Goal: Transaction & Acquisition: Book appointment/travel/reservation

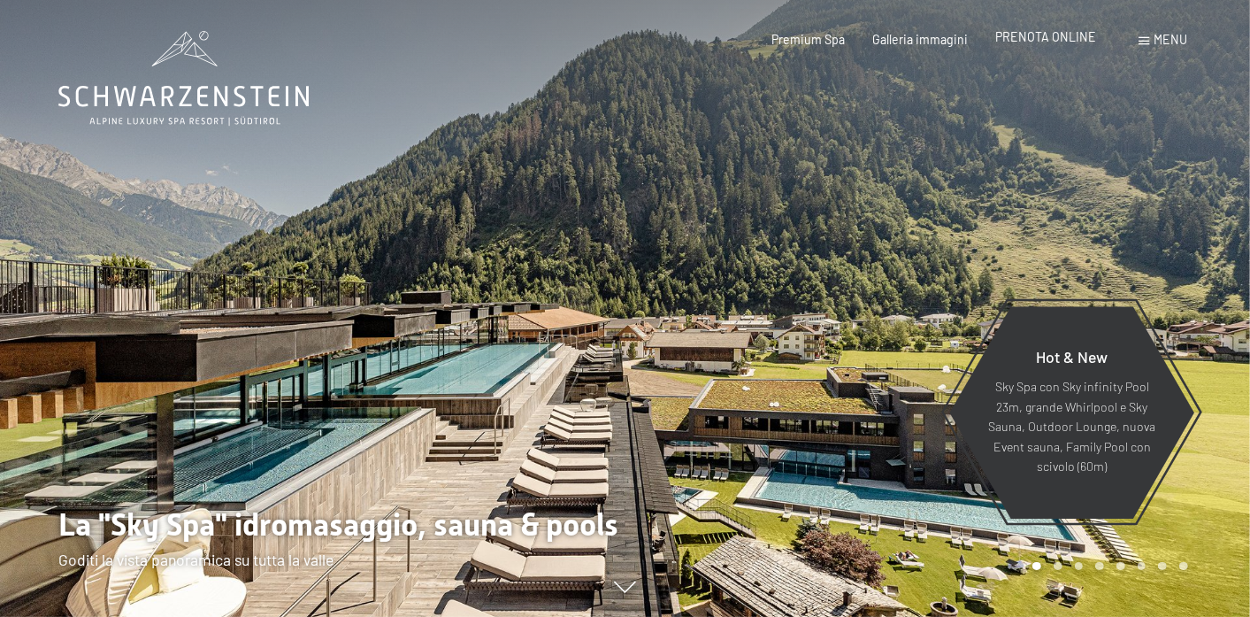
click at [1043, 44] on div "PRENOTA ONLINE" at bounding box center [1046, 37] width 101 height 18
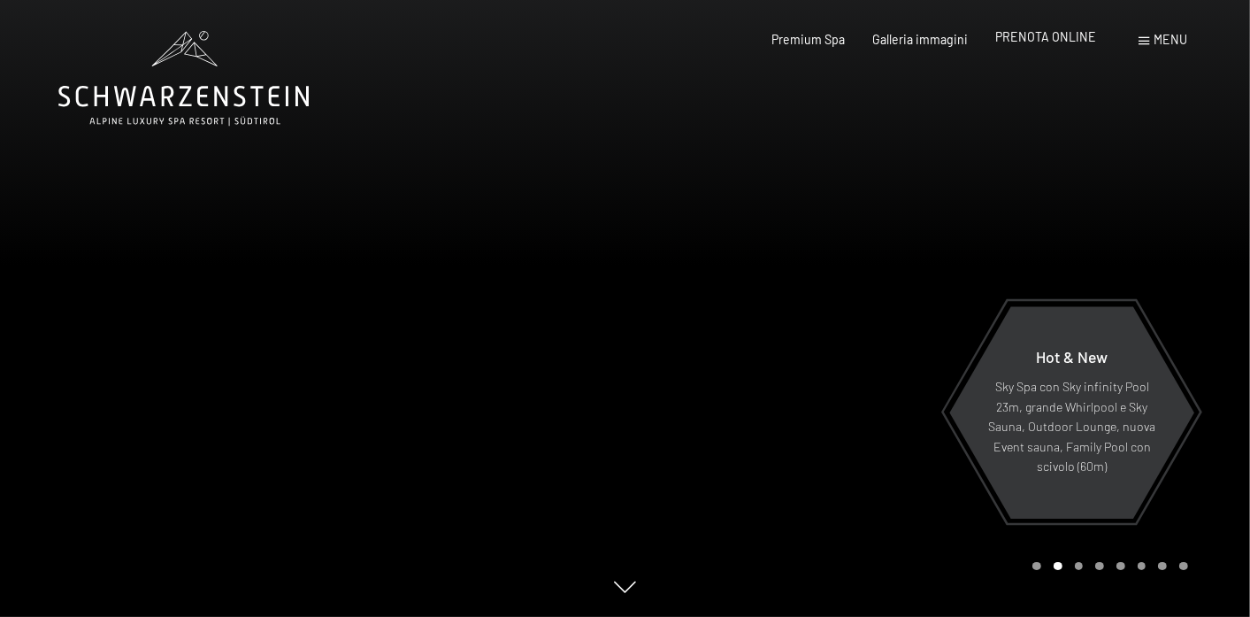
click at [1032, 29] on span "PRENOTA ONLINE" at bounding box center [1046, 36] width 101 height 15
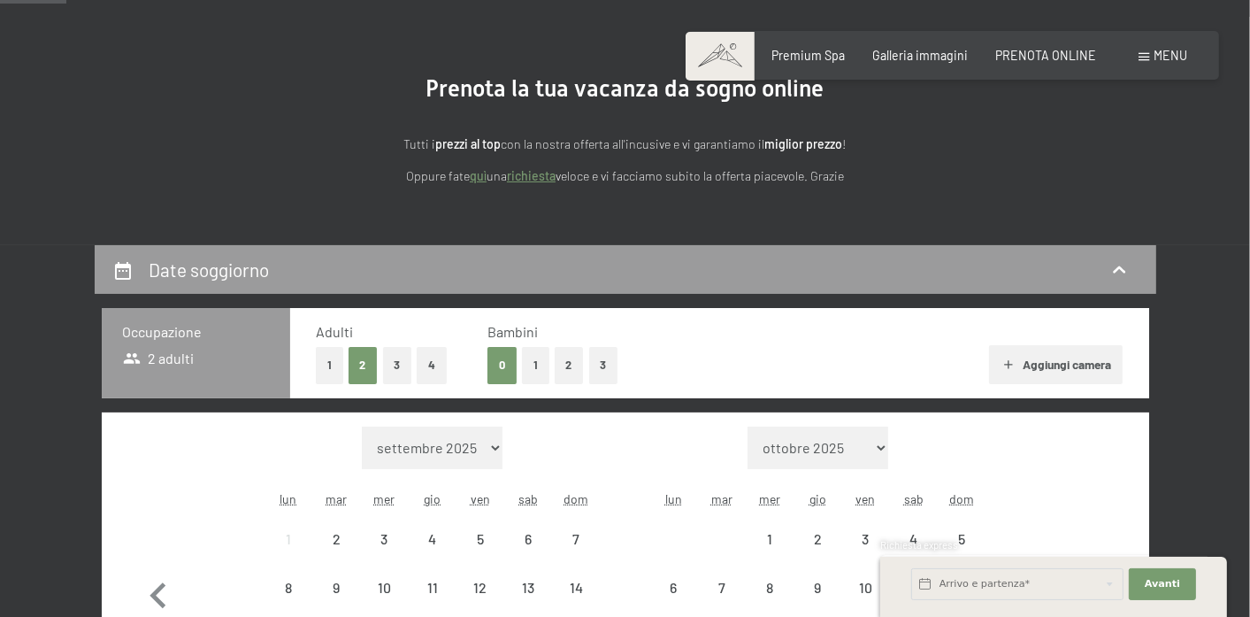
scroll to position [321, 0]
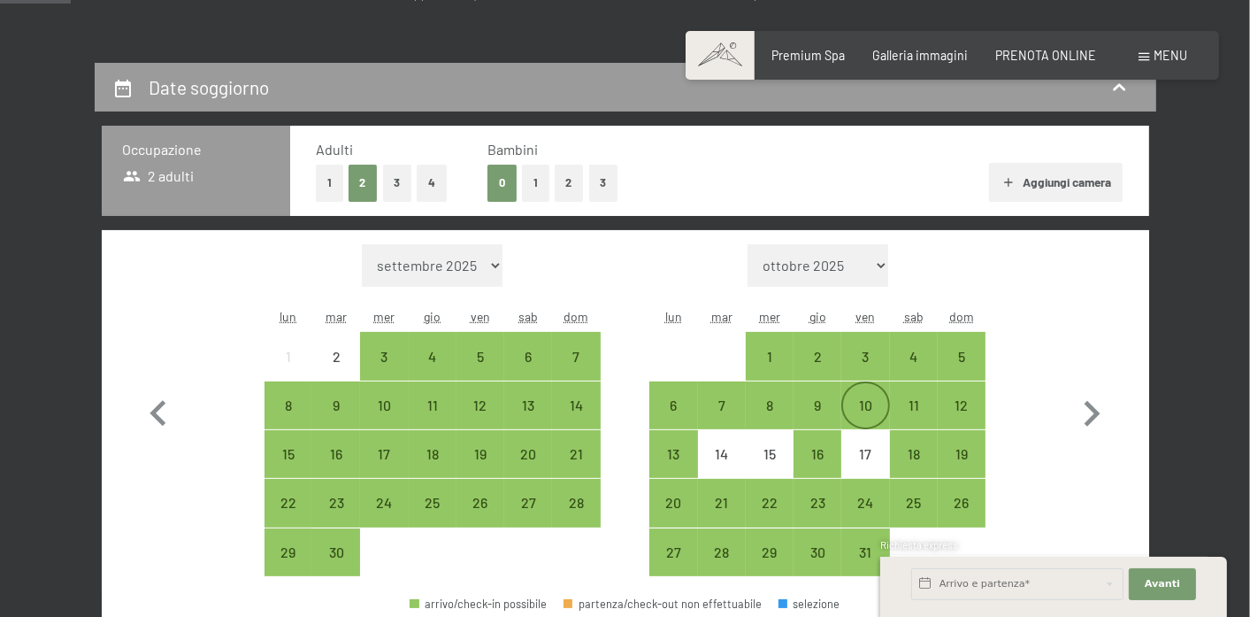
click at [876, 412] on div "10" at bounding box center [865, 420] width 44 height 44
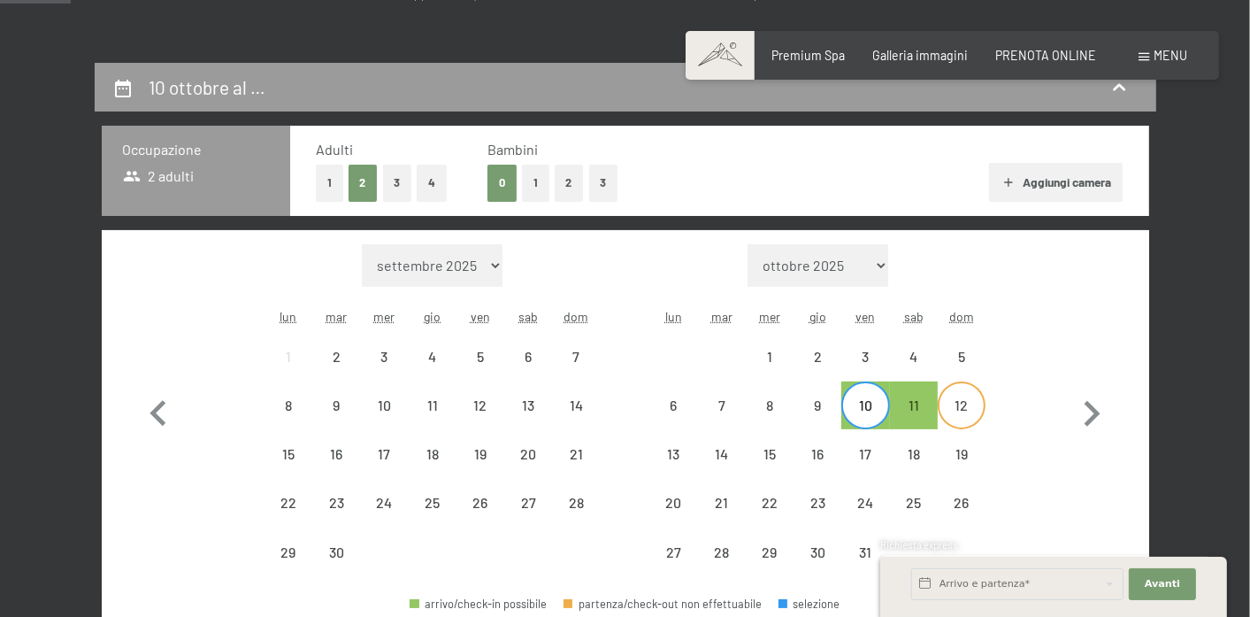
click at [973, 411] on div "12" at bounding box center [962, 420] width 44 height 44
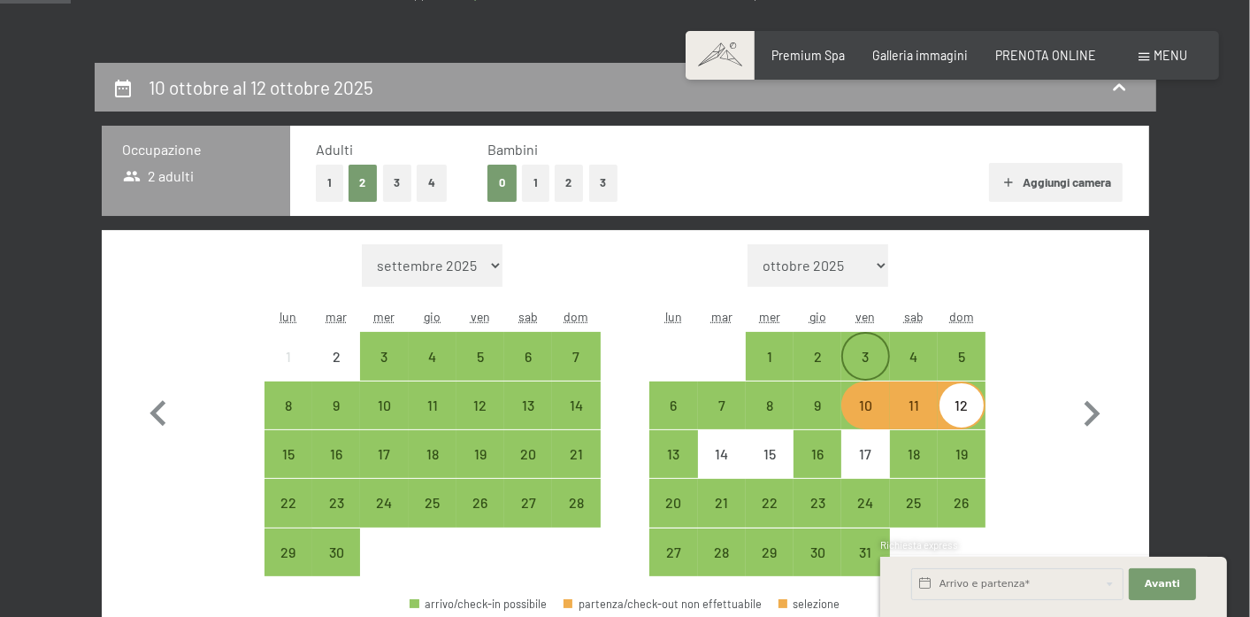
click at [852, 361] on div "3" at bounding box center [865, 372] width 44 height 44
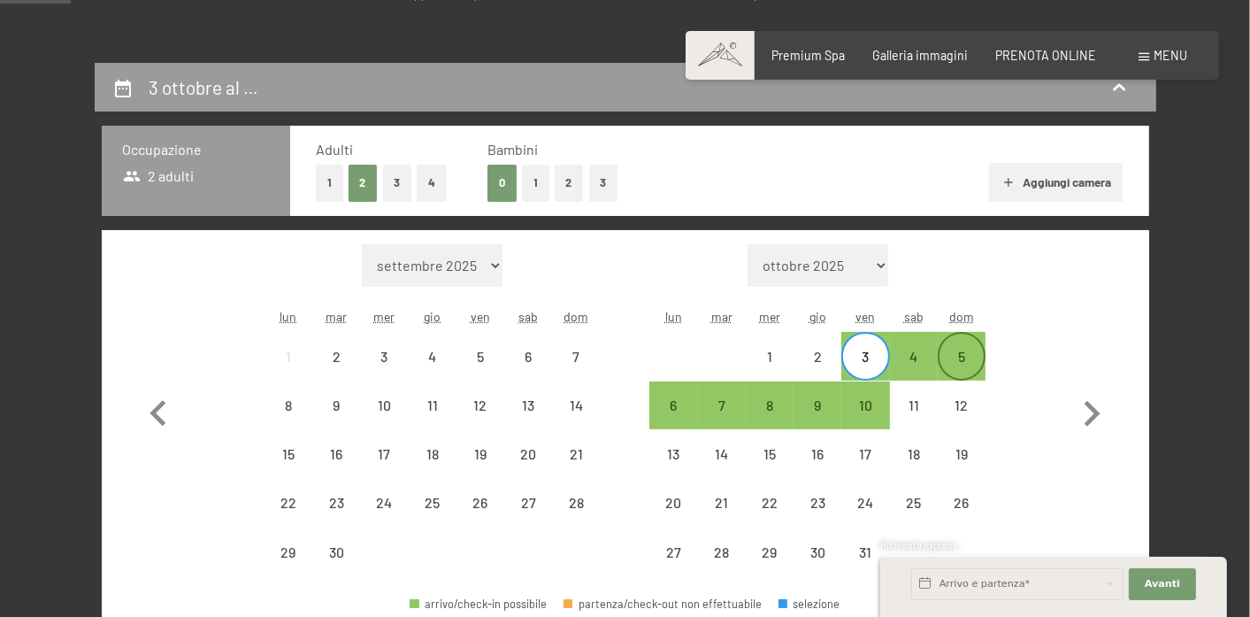
click at [962, 350] on div "5" at bounding box center [962, 372] width 44 height 44
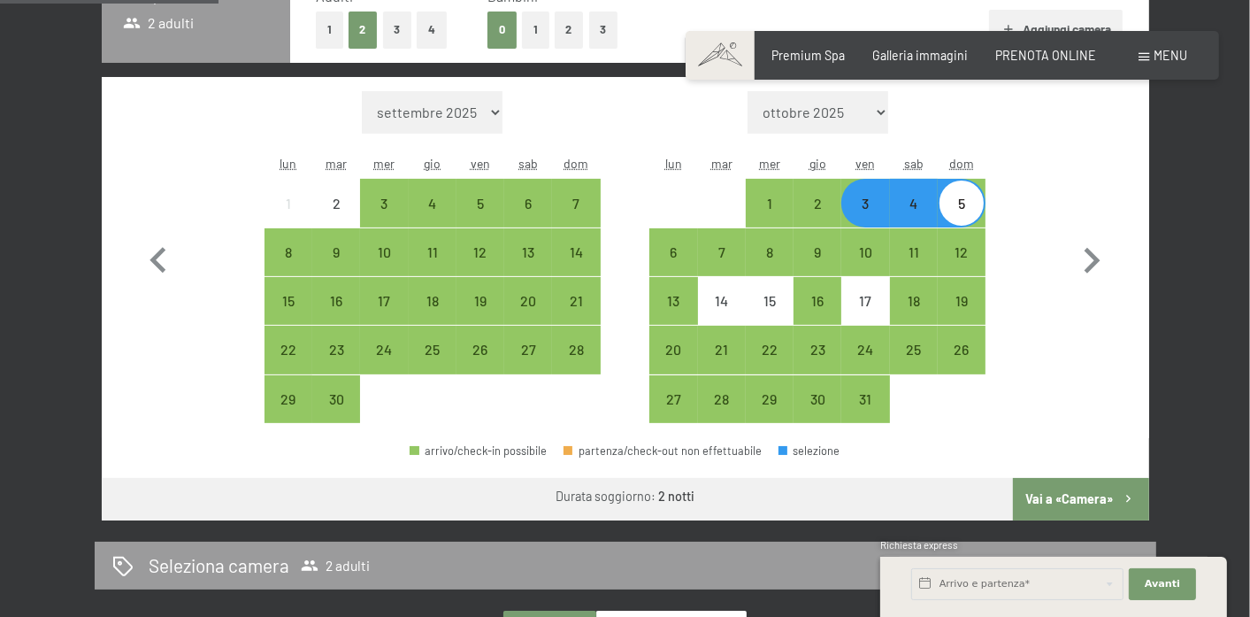
scroll to position [482, 0]
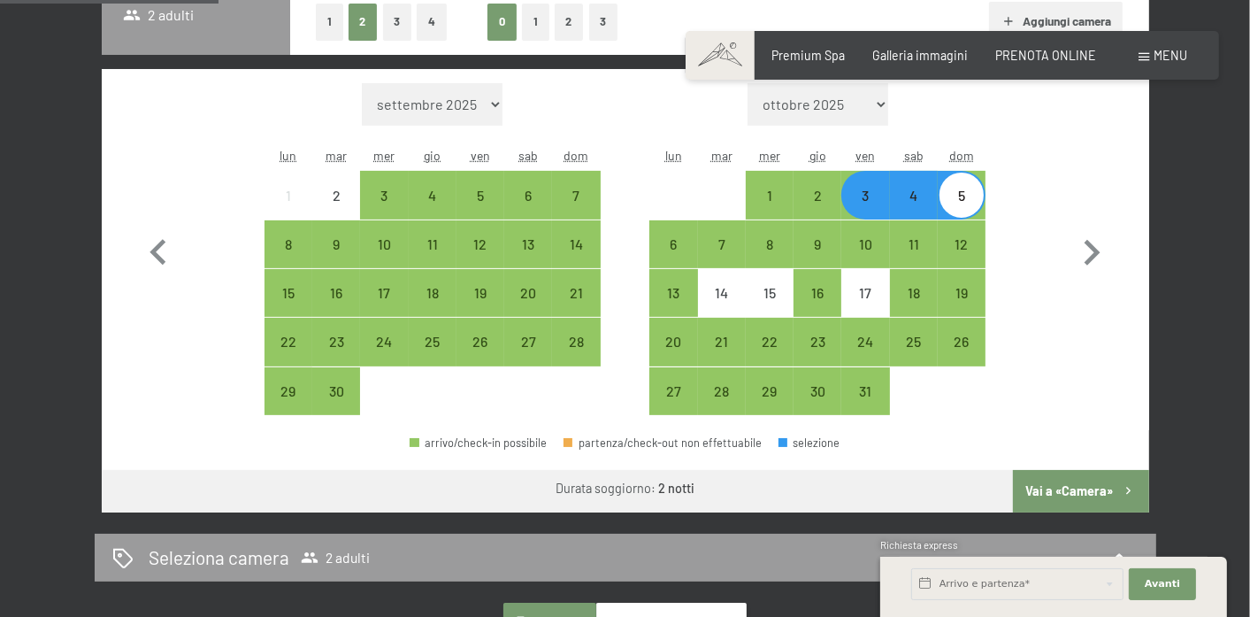
click at [1048, 483] on button "Vai a «Camera»" at bounding box center [1080, 491] width 135 height 42
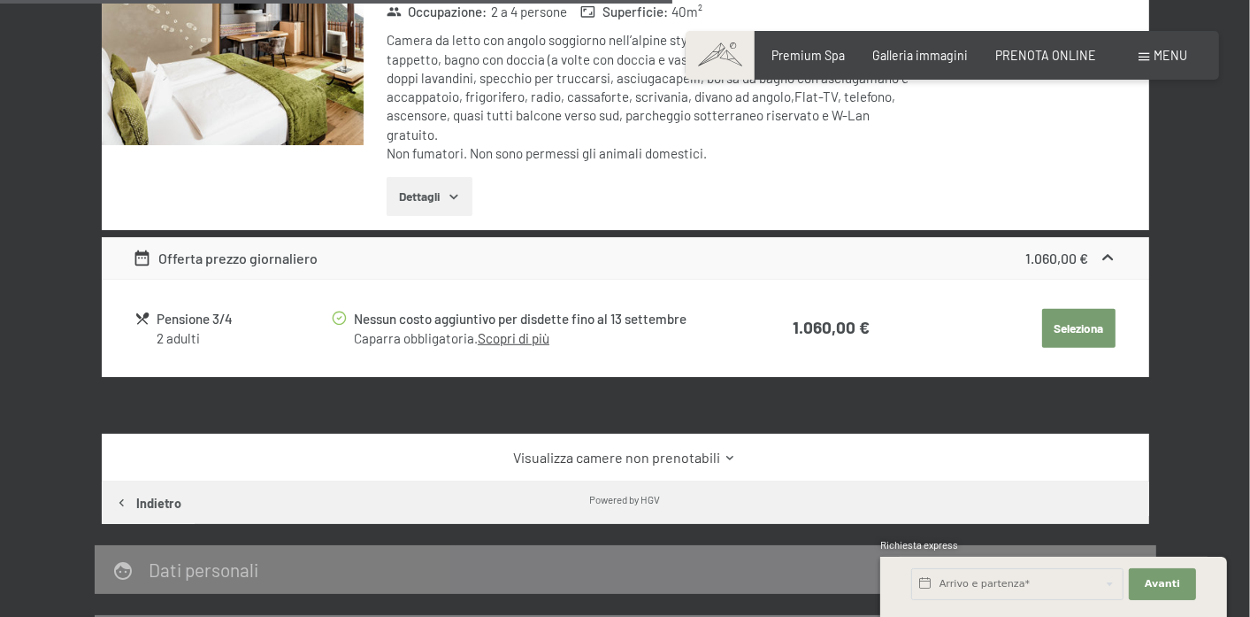
scroll to position [946, 0]
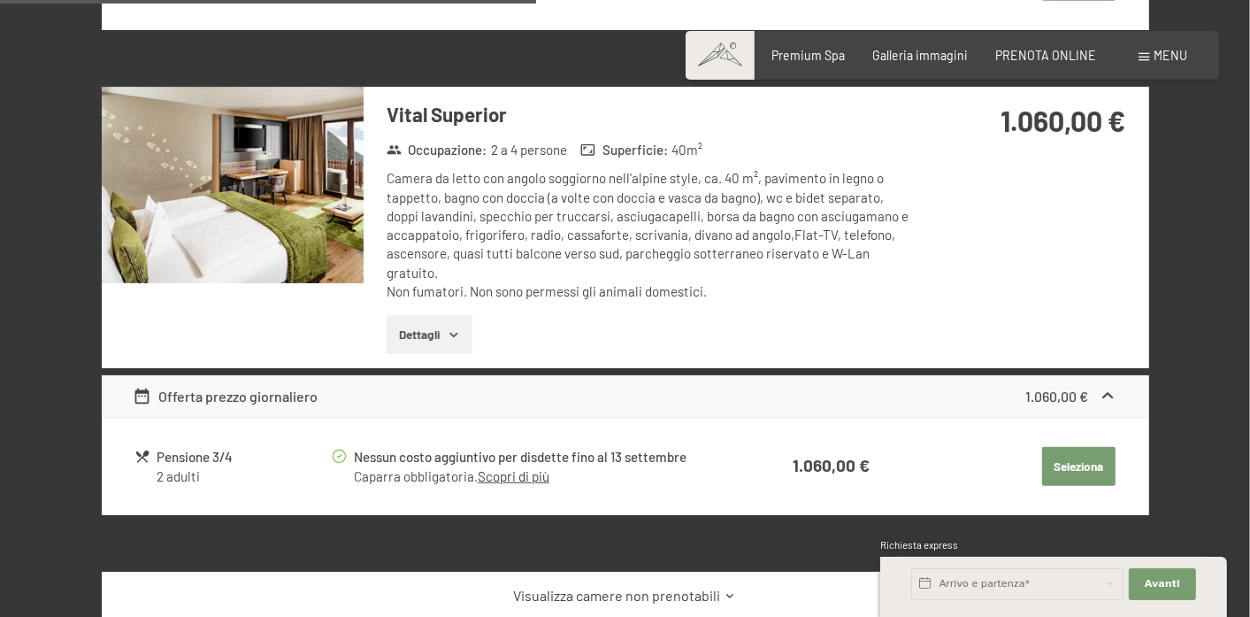
click at [273, 236] on img at bounding box center [233, 185] width 262 height 196
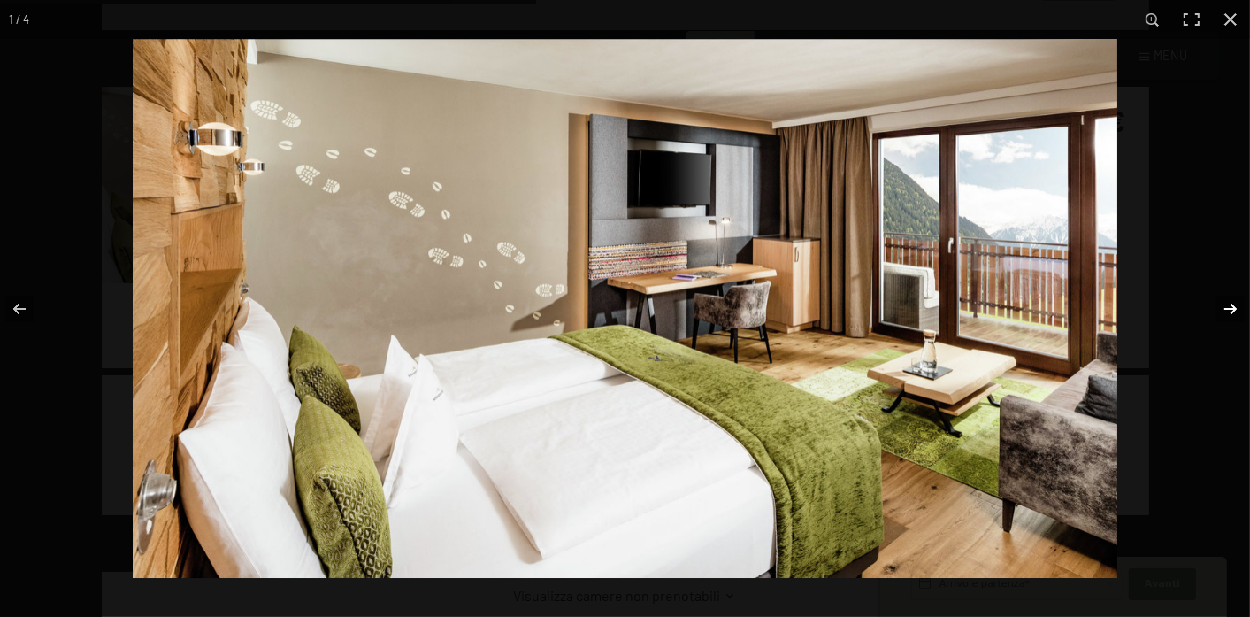
click at [1227, 305] on button "button" at bounding box center [1220, 309] width 62 height 88
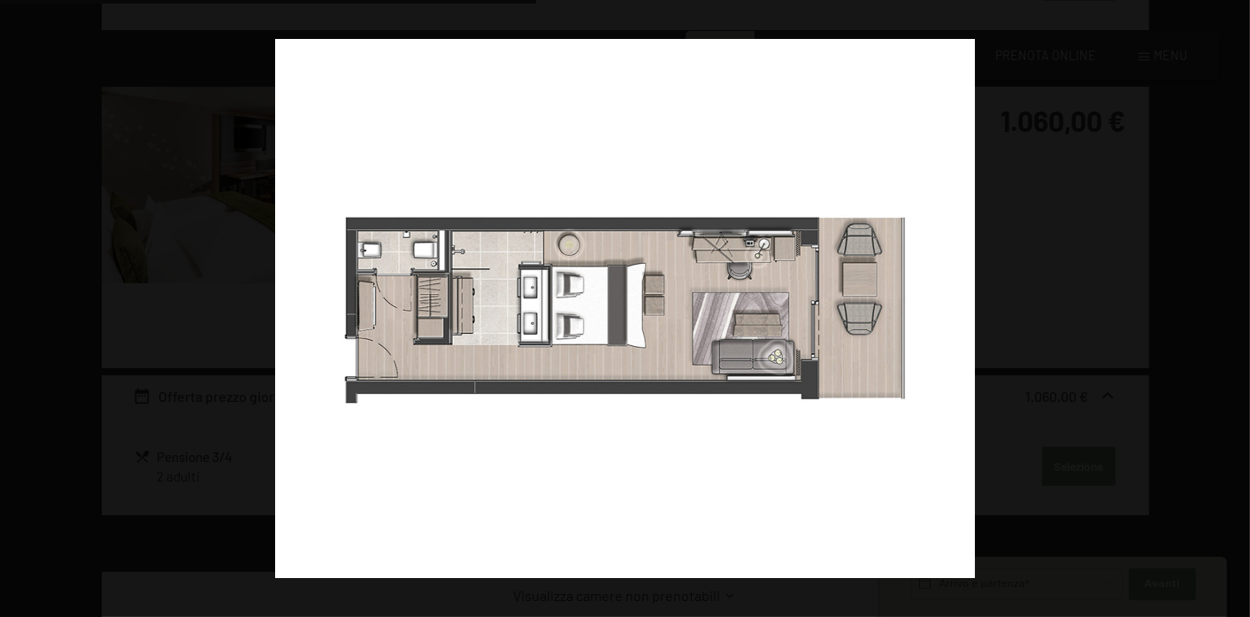
click at [1227, 305] on button "button" at bounding box center [1220, 309] width 62 height 88
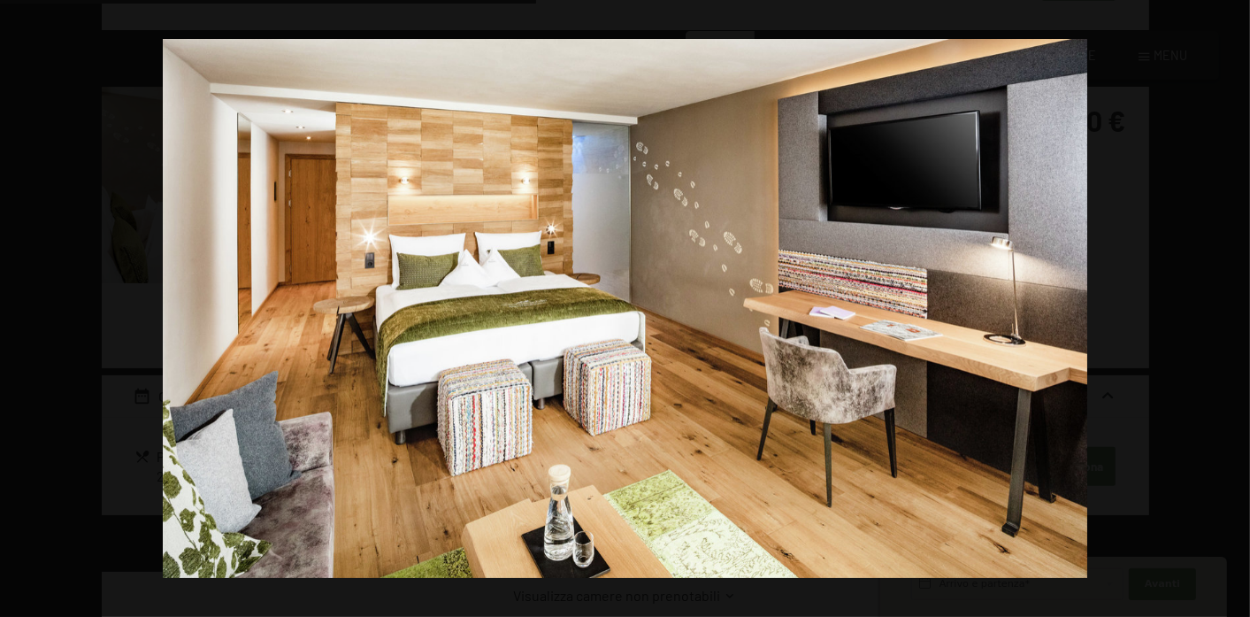
click at [1227, 305] on button "button" at bounding box center [1220, 309] width 62 height 88
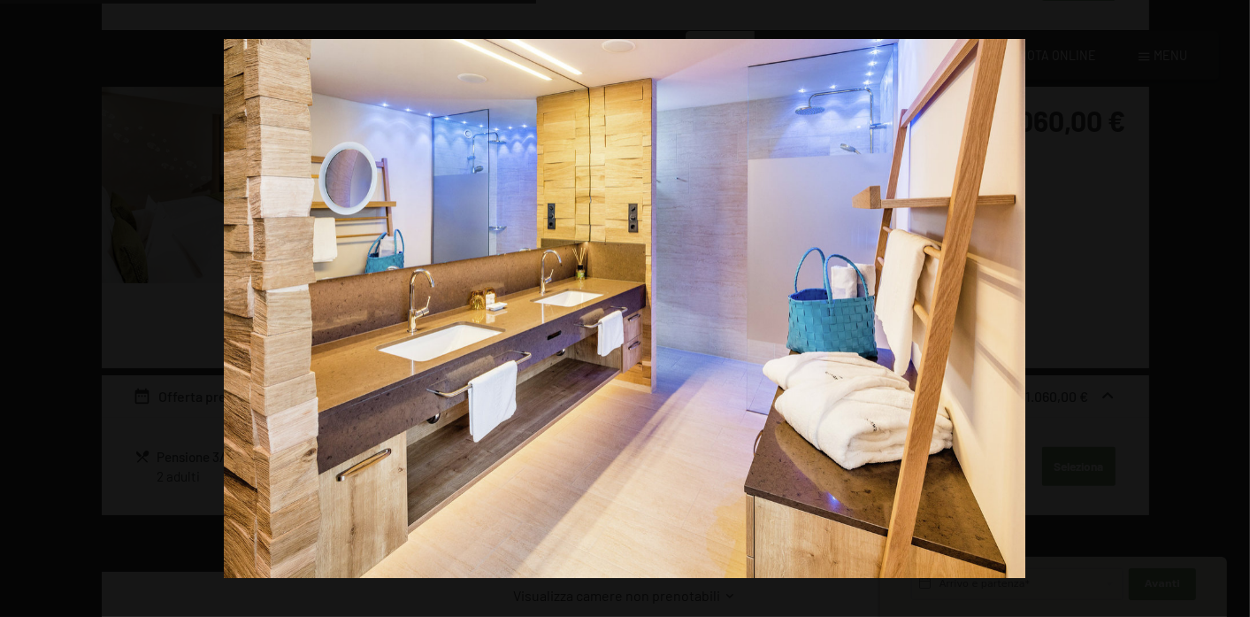
click at [1227, 305] on button "button" at bounding box center [1220, 309] width 62 height 88
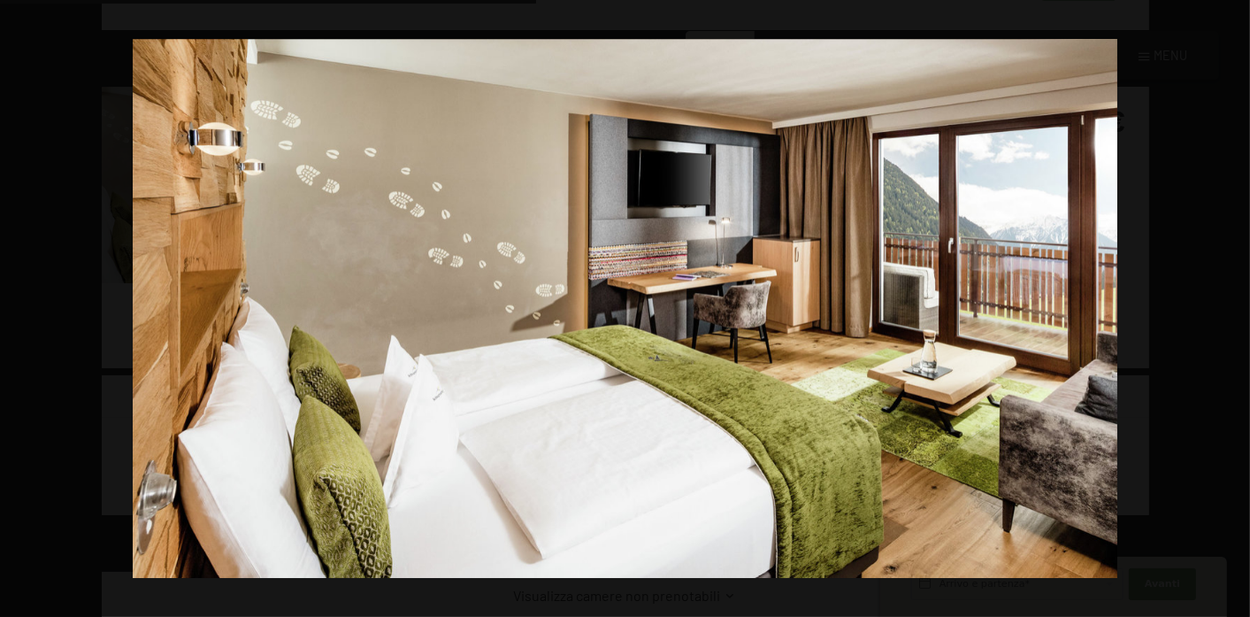
click at [1227, 305] on button "button" at bounding box center [1220, 309] width 62 height 88
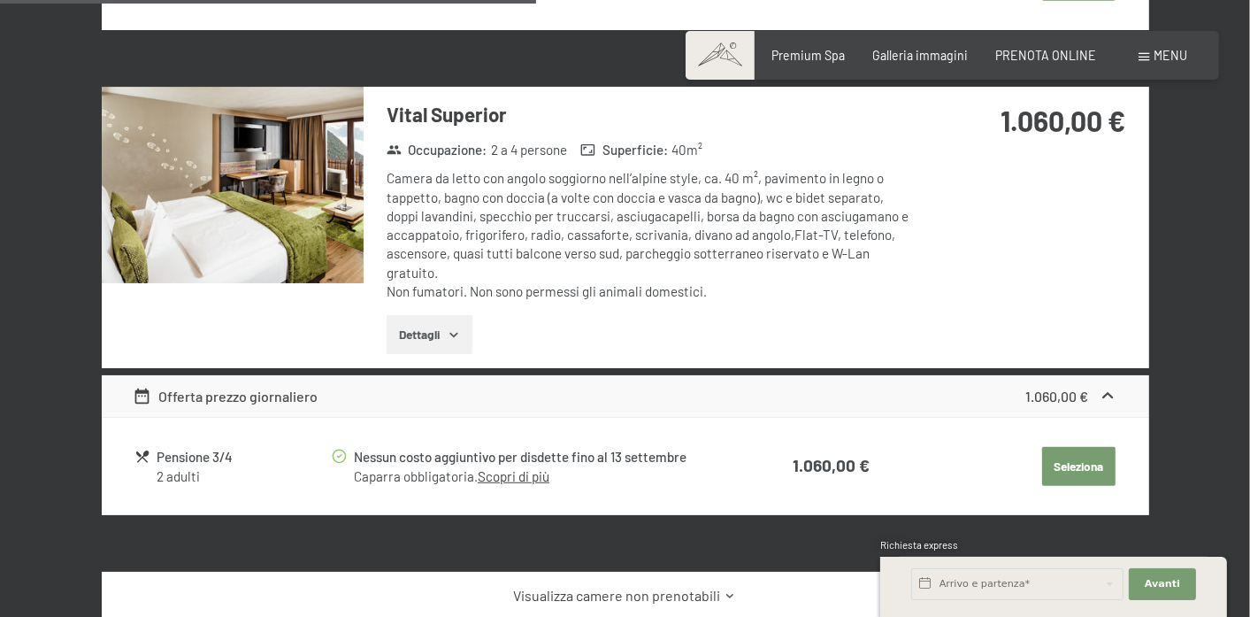
click at [0, 0] on button "button" at bounding box center [0, 0] width 0 height 0
click at [457, 333] on icon "button" at bounding box center [454, 334] width 14 height 14
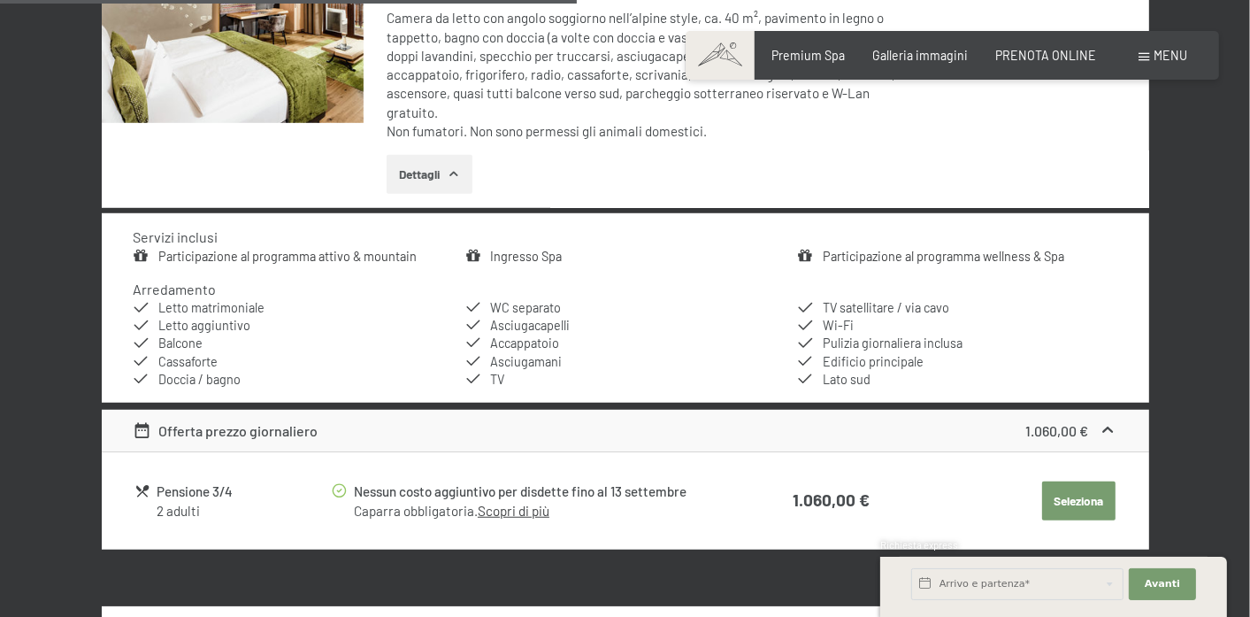
scroll to position [1107, 0]
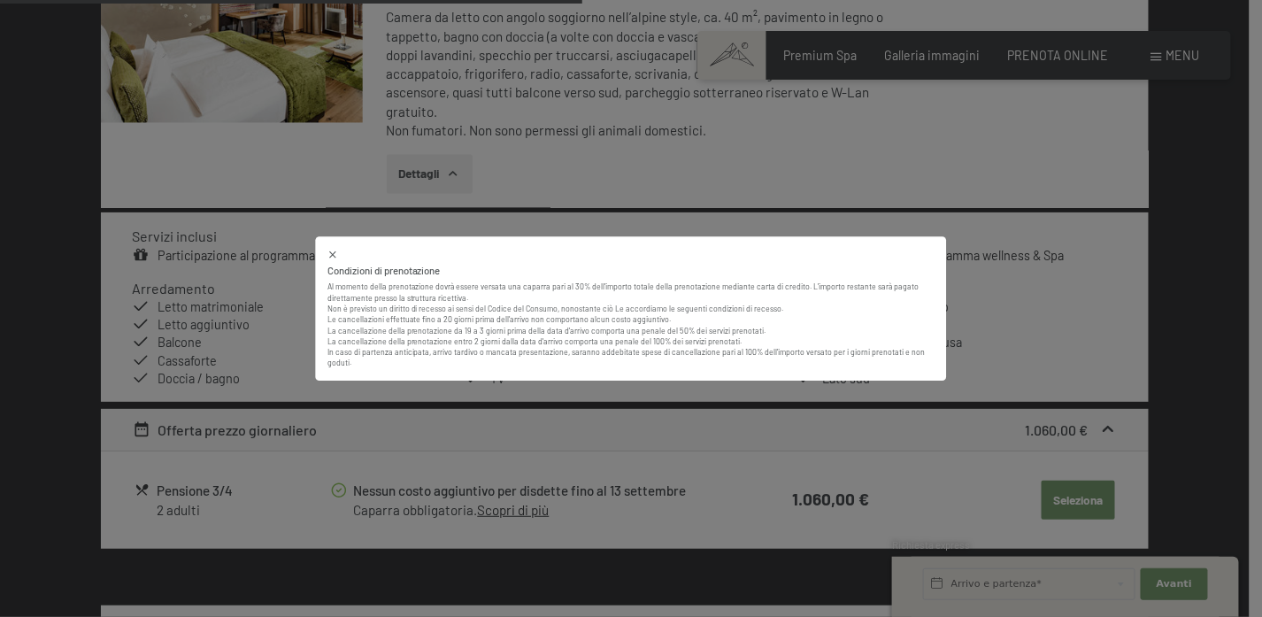
click at [327, 260] on icon at bounding box center [333, 255] width 12 height 12
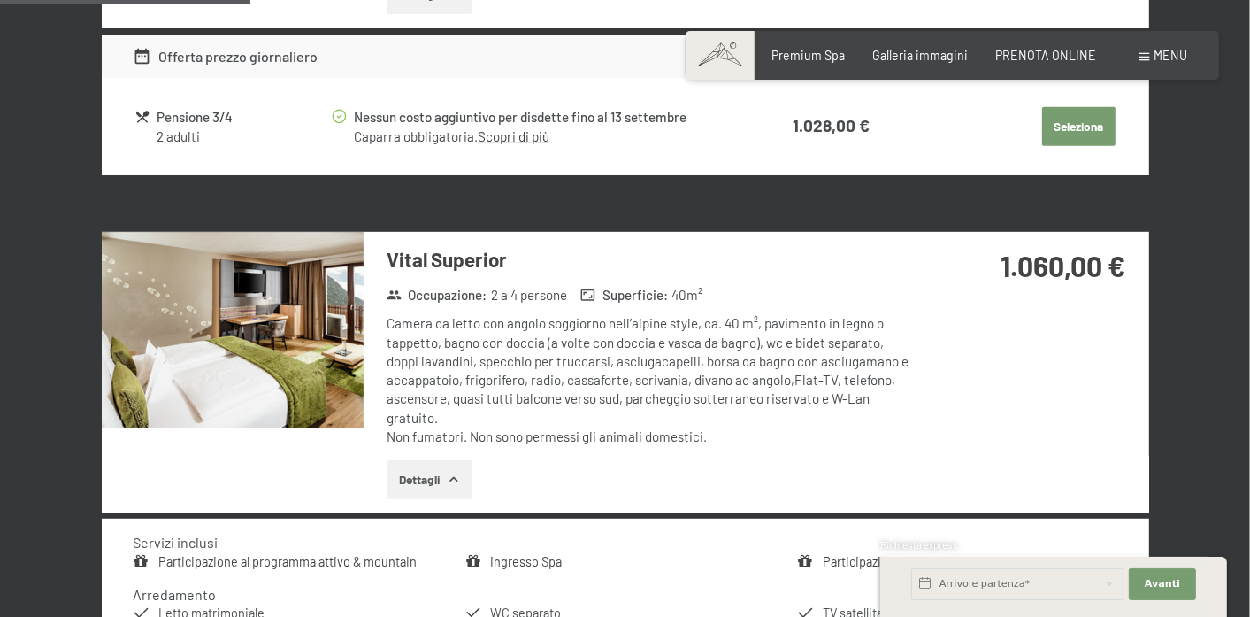
scroll to position [464, 0]
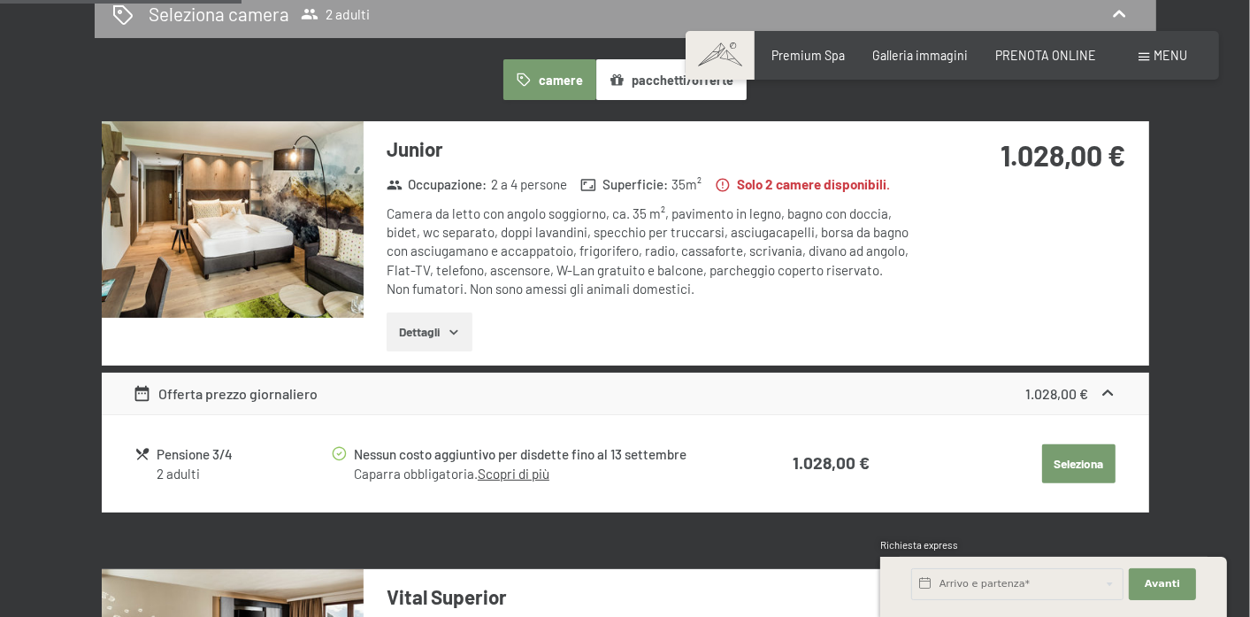
click at [273, 259] on img at bounding box center [233, 219] width 262 height 196
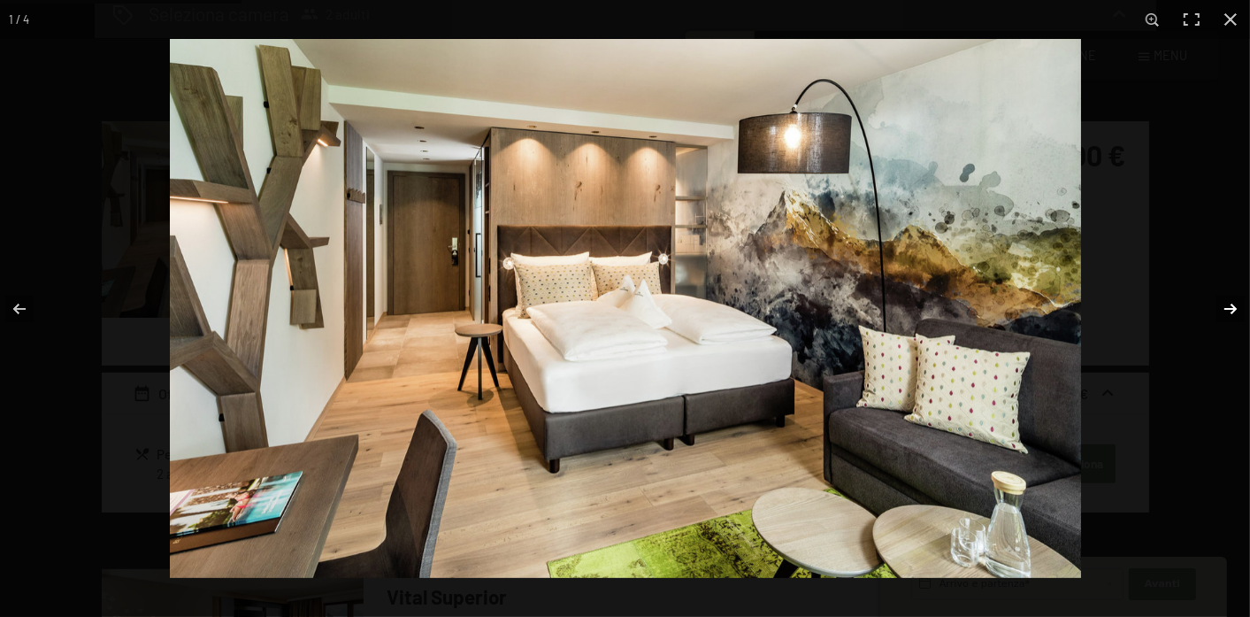
click at [1225, 308] on button "button" at bounding box center [1220, 309] width 62 height 88
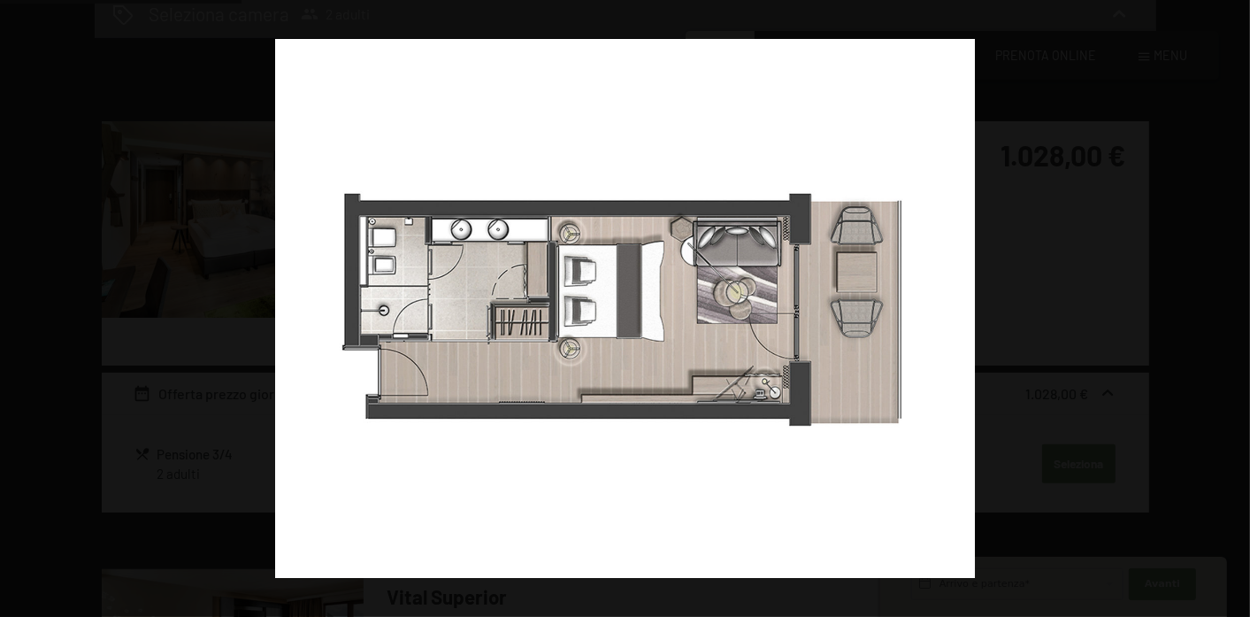
click at [1225, 308] on button "button" at bounding box center [1220, 309] width 62 height 88
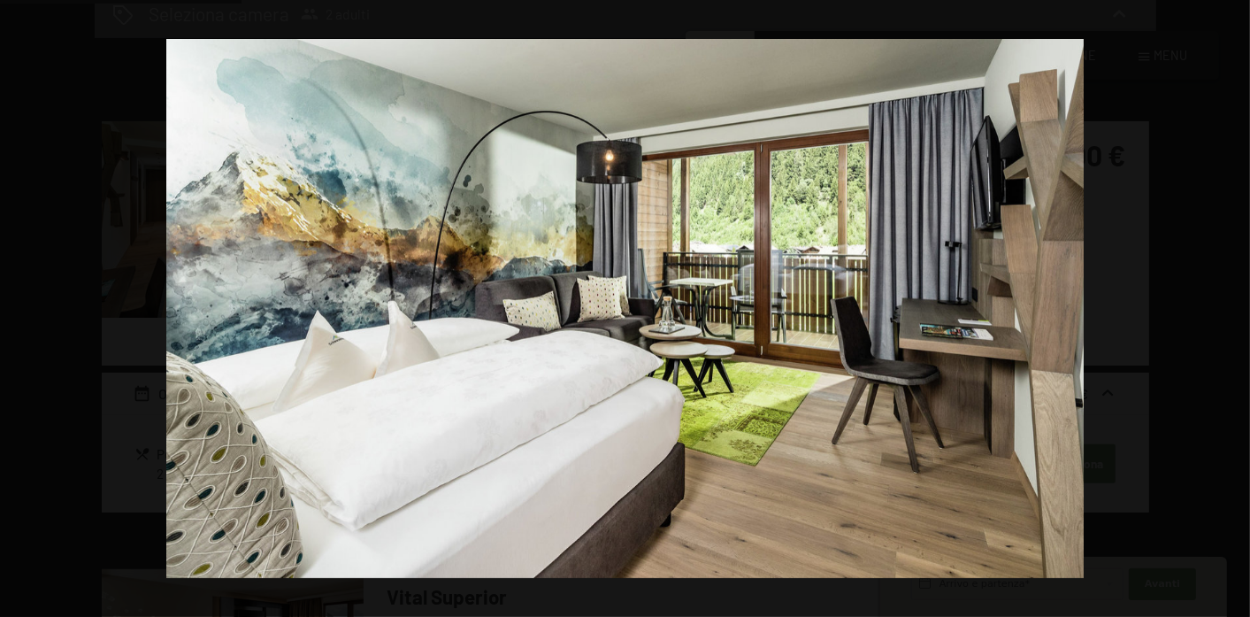
click at [1225, 308] on button "button" at bounding box center [1220, 309] width 62 height 88
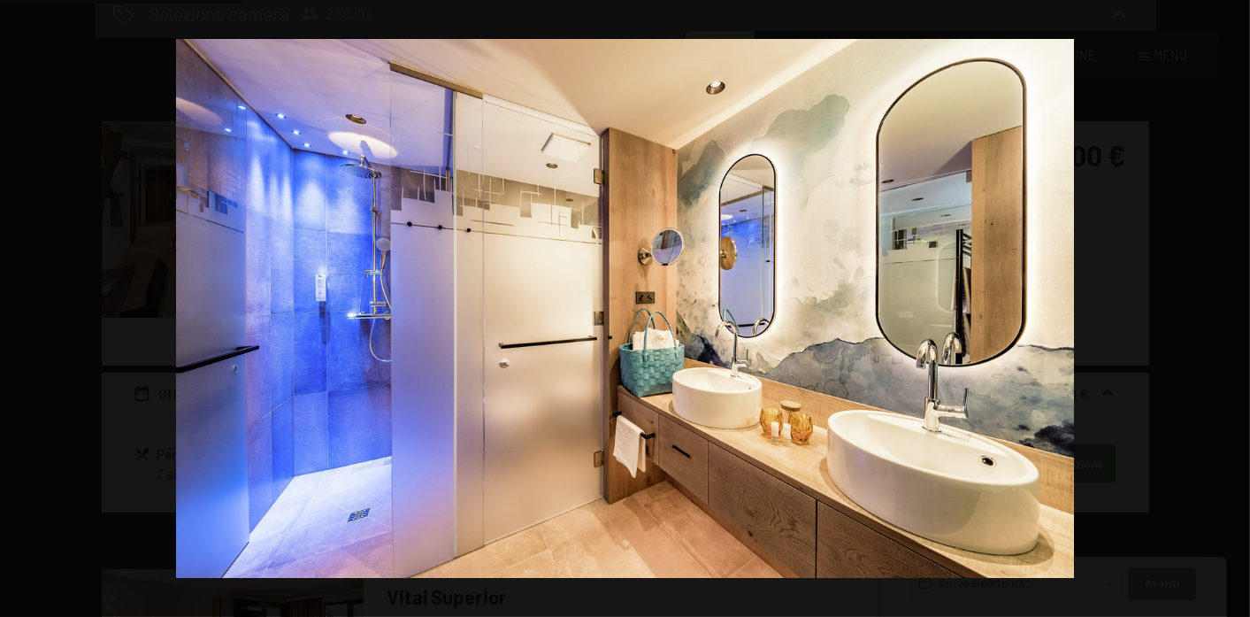
click at [1225, 308] on button "button" at bounding box center [1220, 309] width 62 height 88
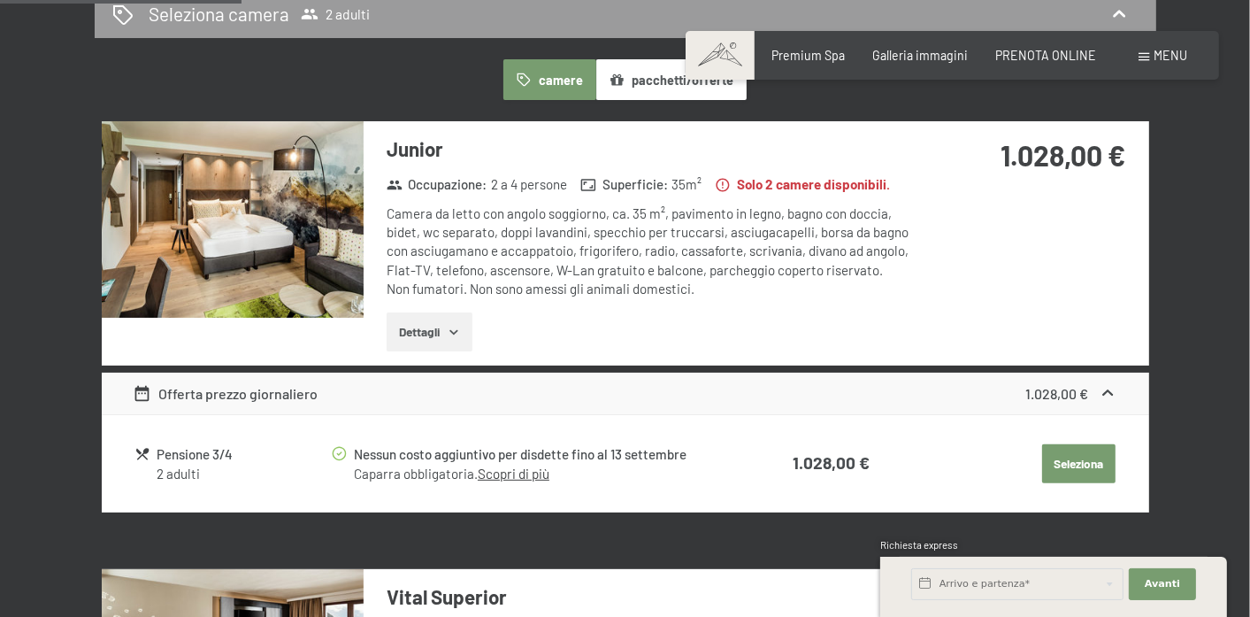
click at [0, 0] on button "button" at bounding box center [0, 0] width 0 height 0
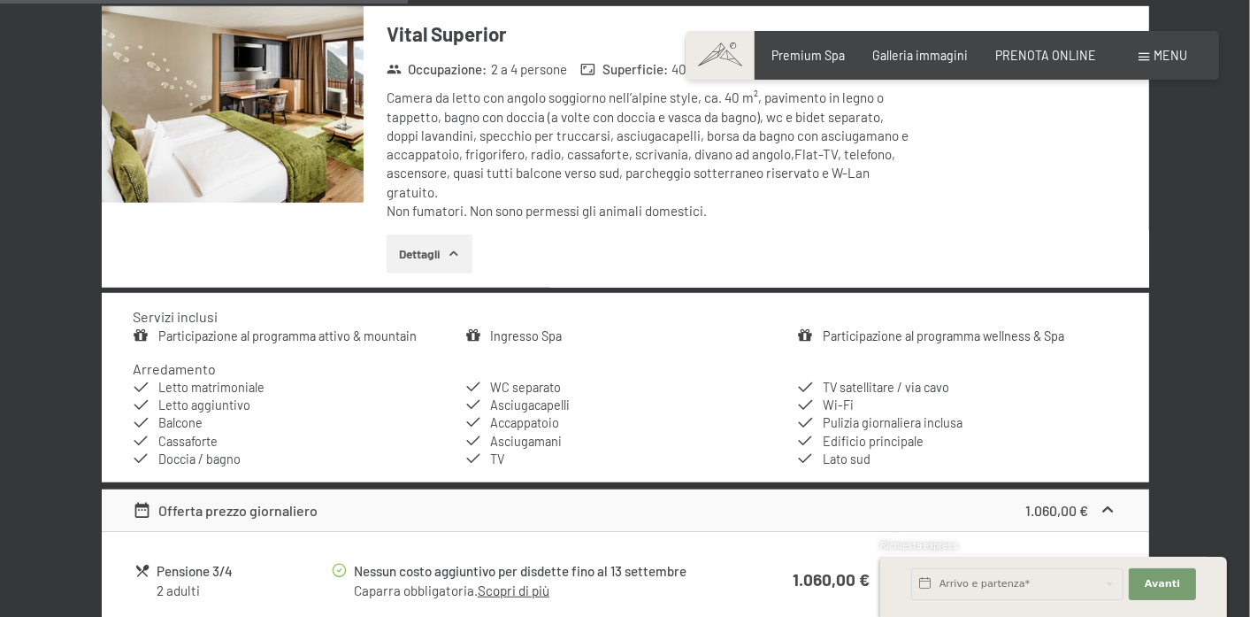
scroll to position [382, 0]
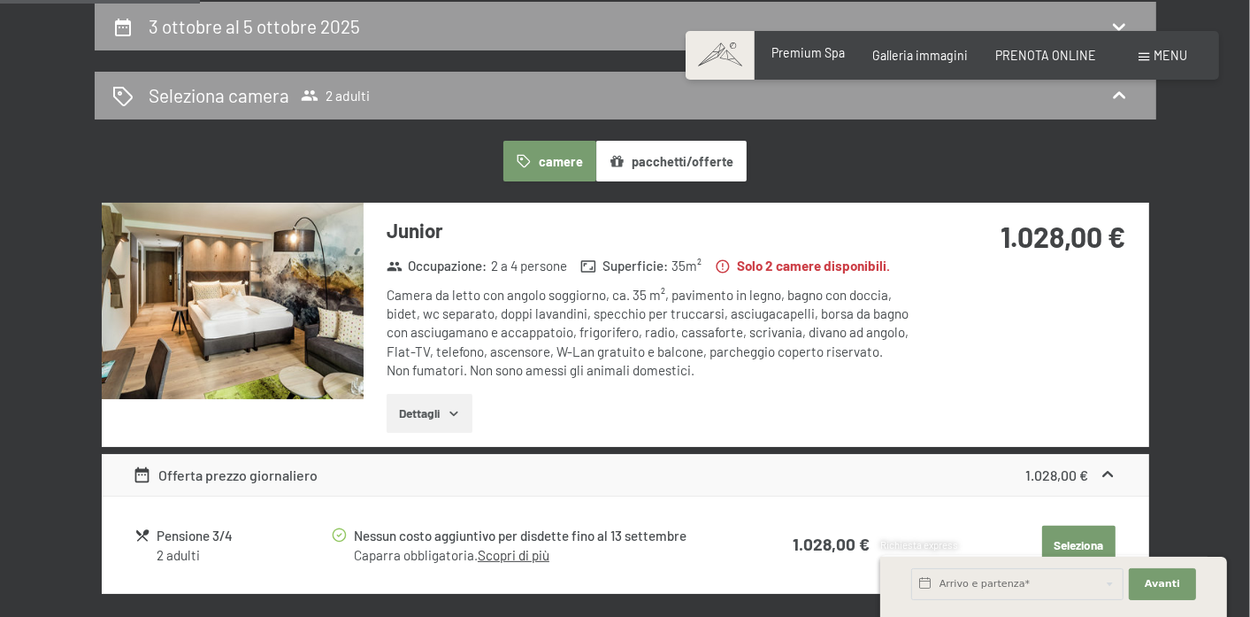
click at [842, 54] on span "Premium Spa" at bounding box center [808, 52] width 73 height 15
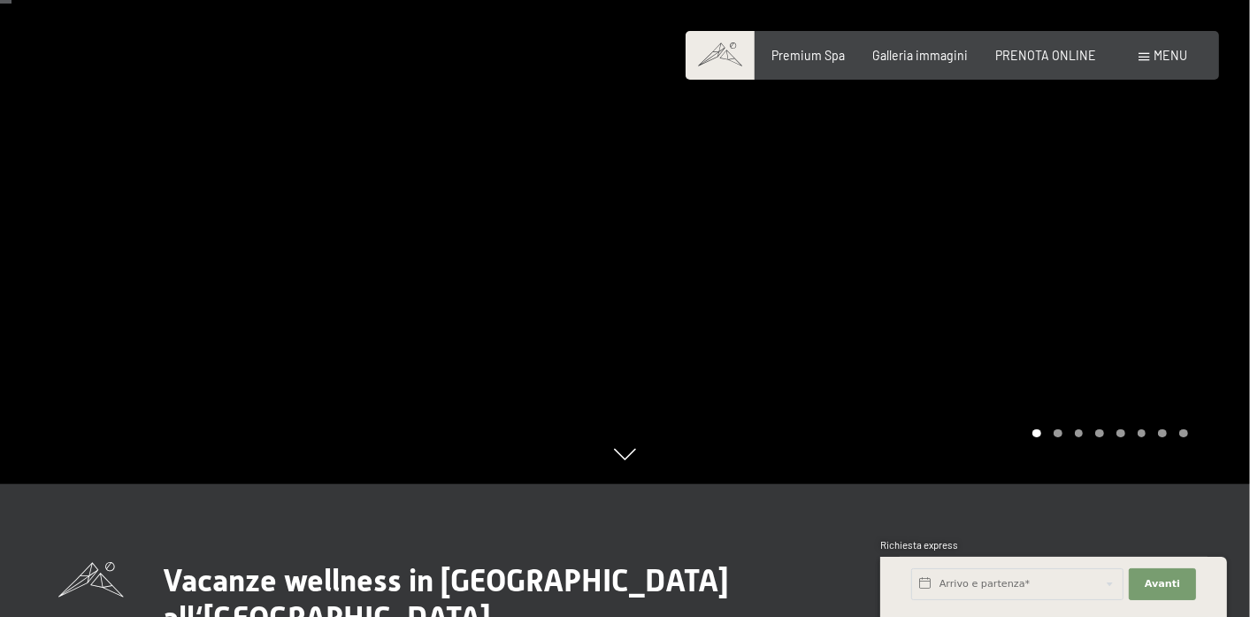
scroll to position [80, 0]
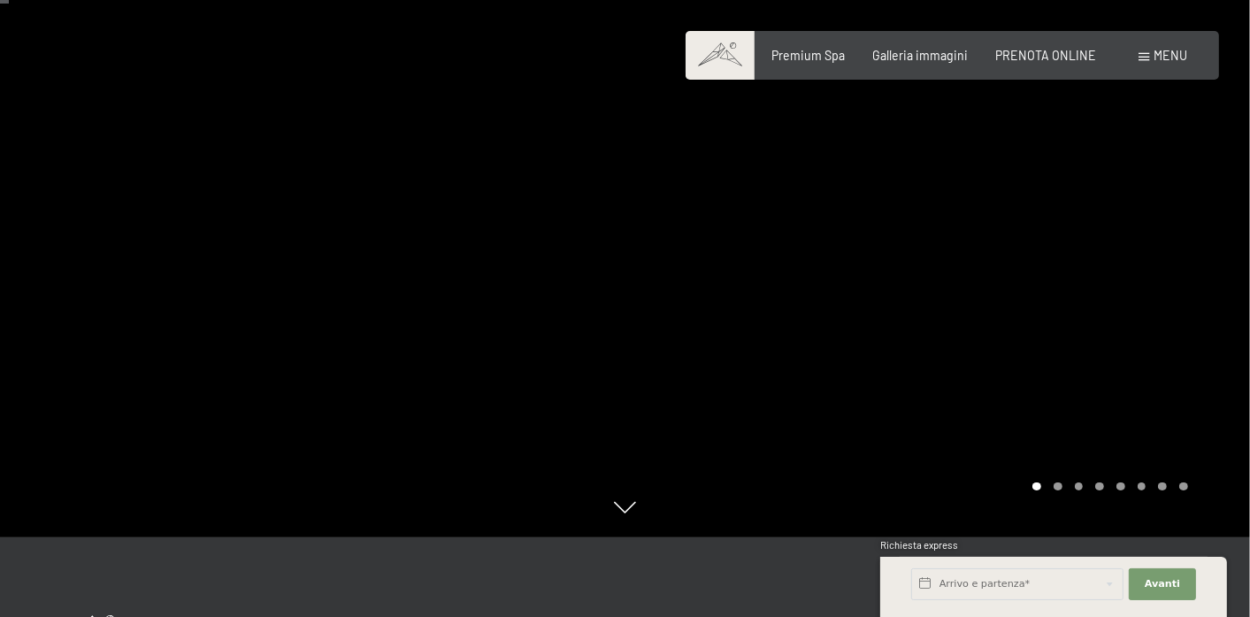
click at [1056, 486] on div "Carousel Page 2" at bounding box center [1058, 486] width 9 height 9
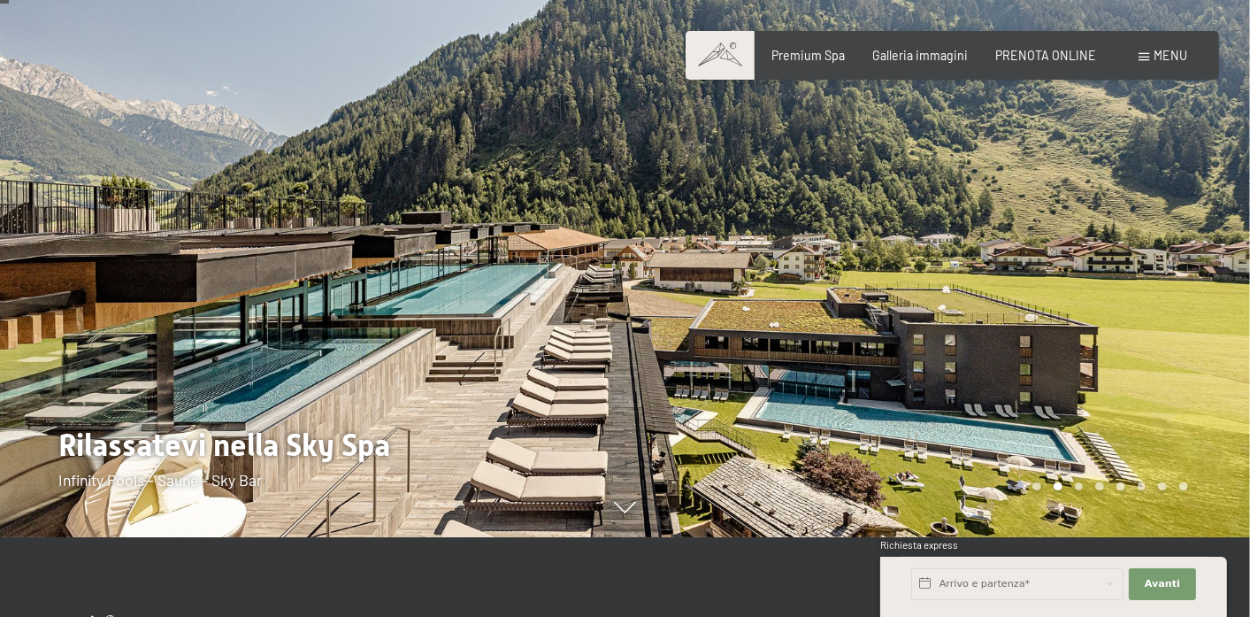
click at [1055, 486] on div "Carousel Page 2 (Current Slide)" at bounding box center [1058, 486] width 9 height 9
click at [1077, 487] on div "Carousel Page 3" at bounding box center [1079, 486] width 9 height 9
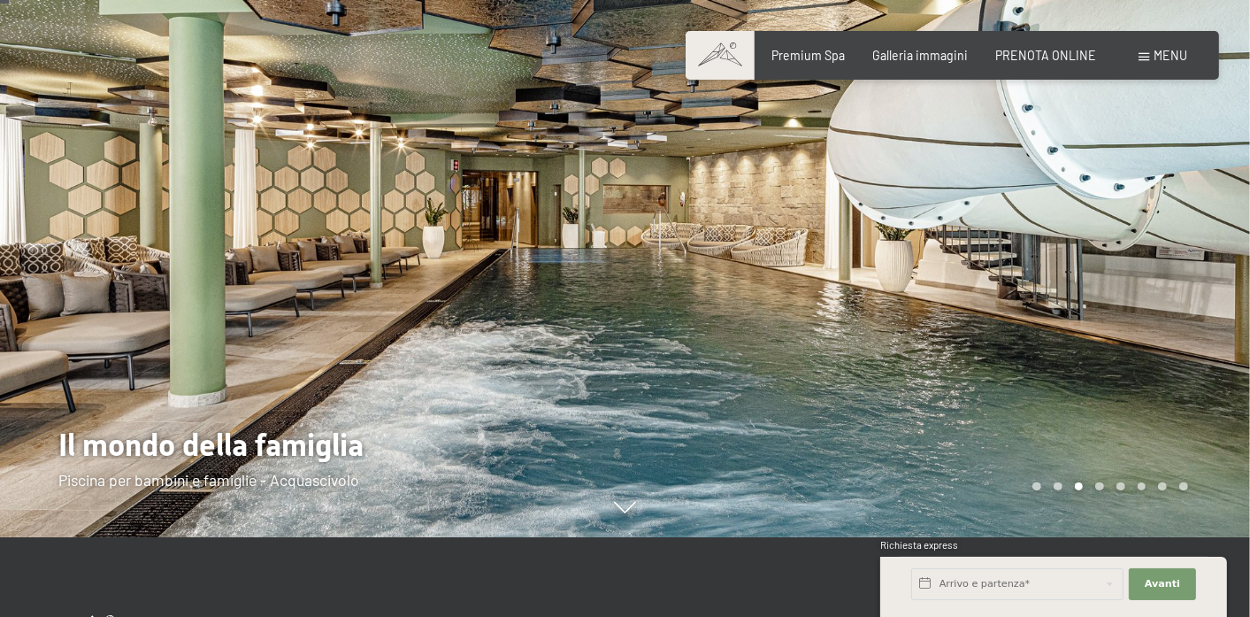
click at [1097, 489] on div "Carousel Page 4" at bounding box center [1100, 486] width 9 height 9
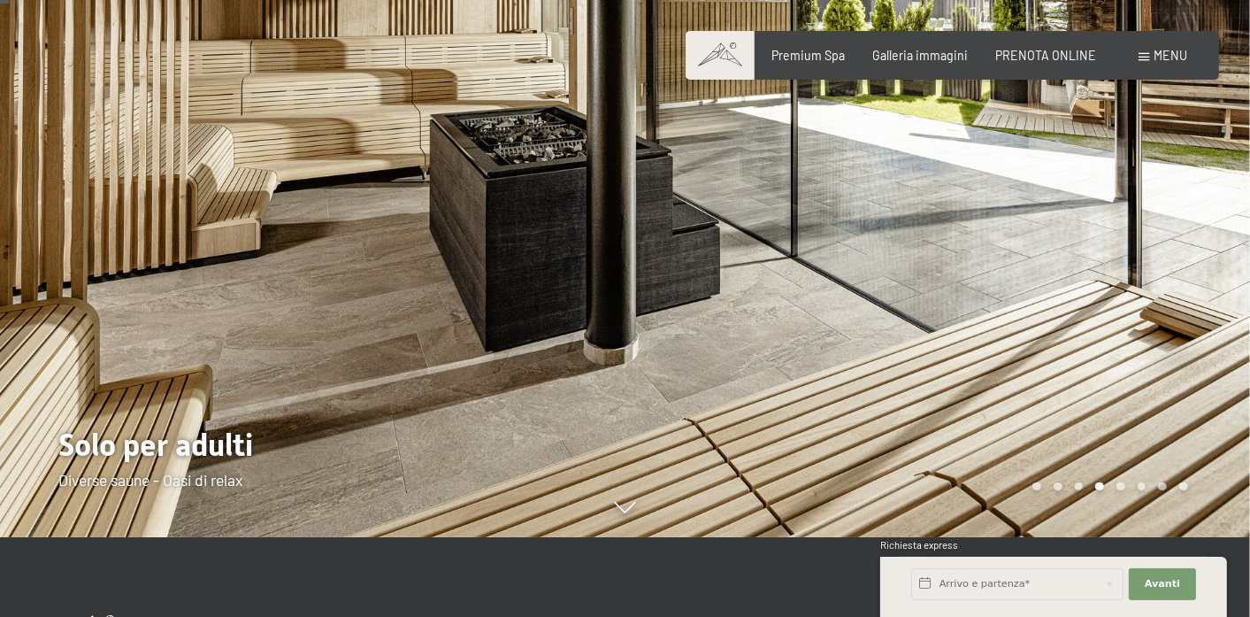
click at [1120, 489] on div "Carousel Page 5" at bounding box center [1121, 486] width 9 height 9
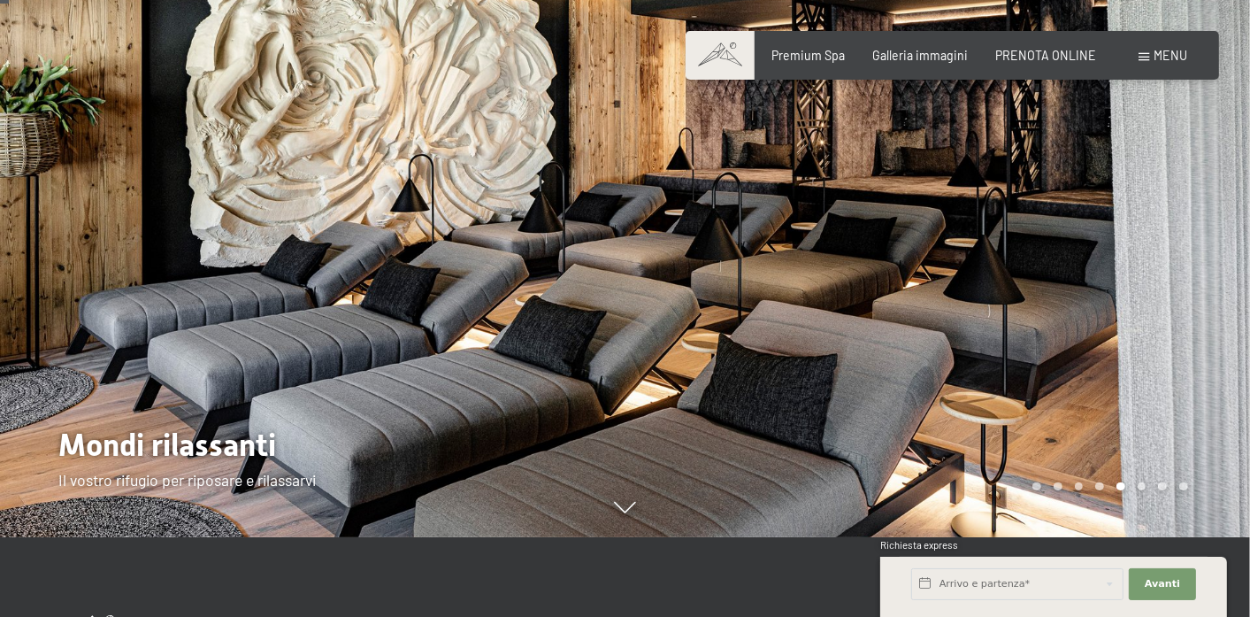
click at [1140, 484] on div "Carousel Page 6" at bounding box center [1142, 486] width 9 height 9
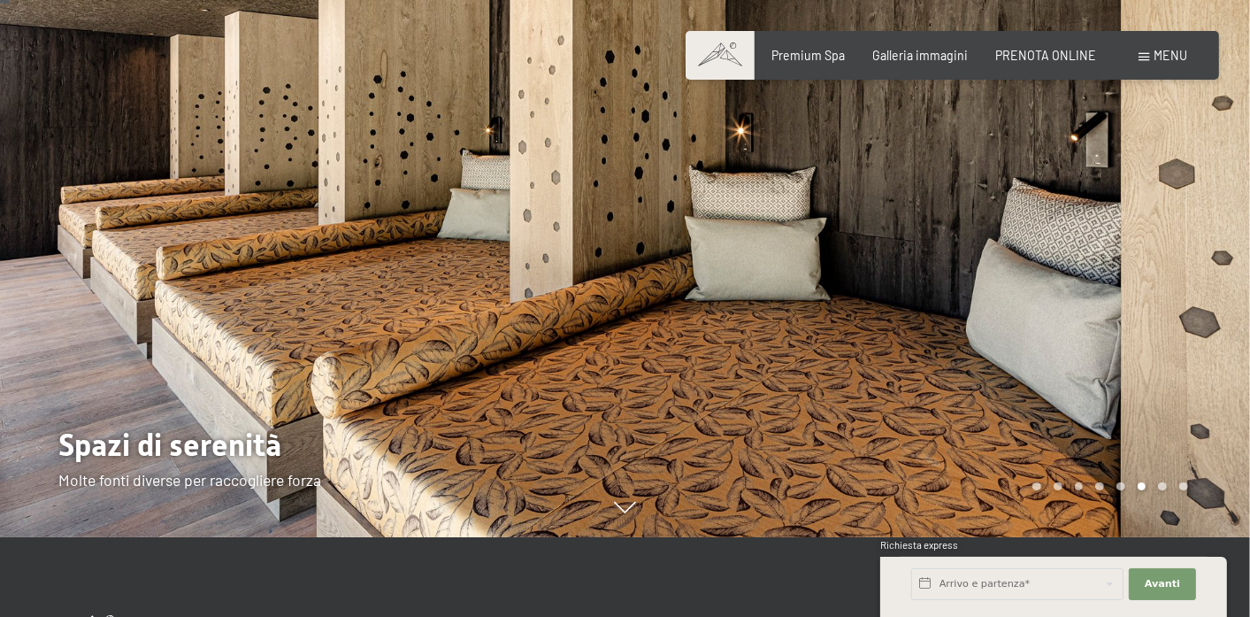
click at [1161, 488] on div "Carousel Page 7" at bounding box center [1162, 486] width 9 height 9
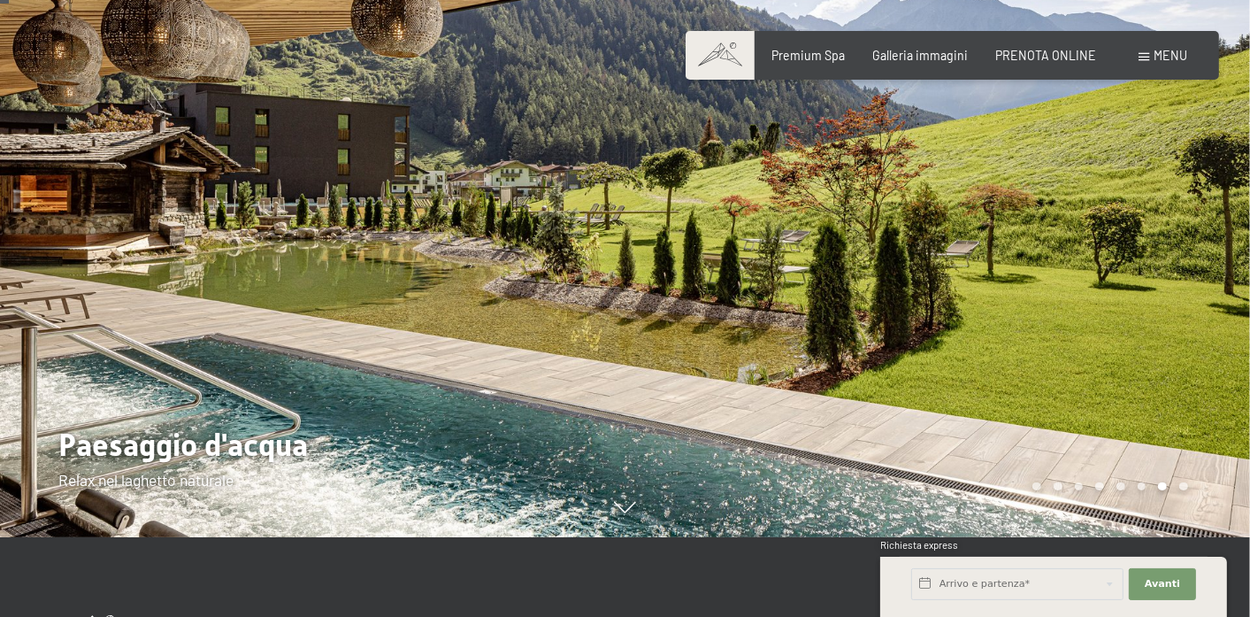
click at [1183, 487] on div "Carousel Page 8" at bounding box center [1184, 486] width 9 height 9
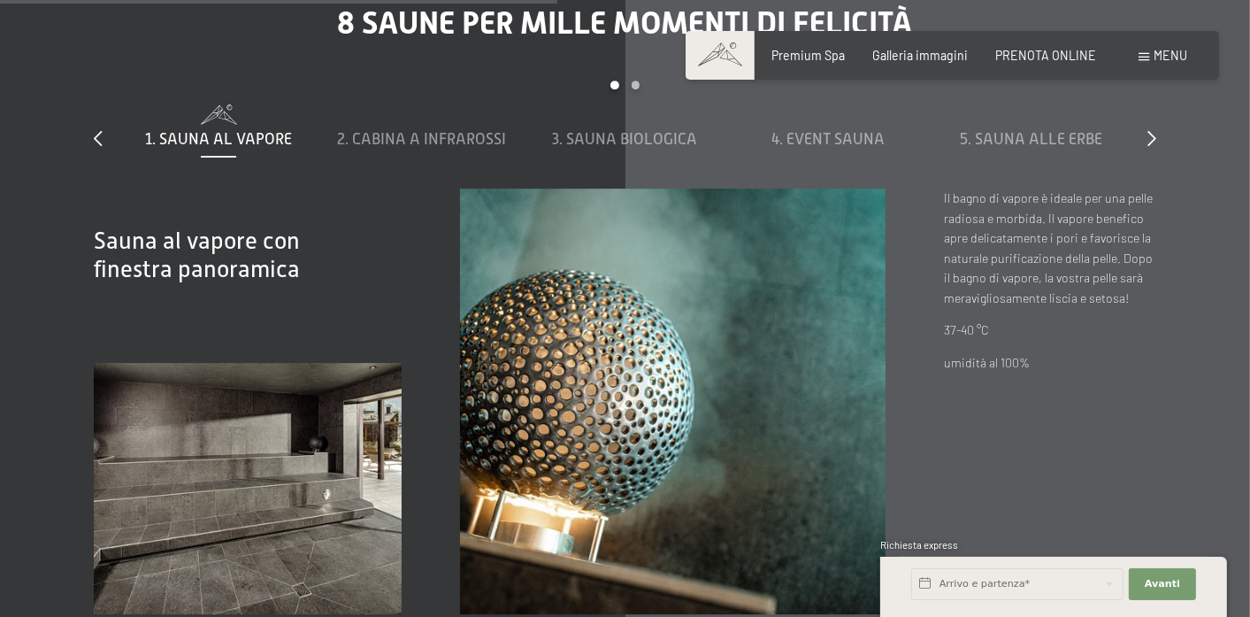
scroll to position [4827, 0]
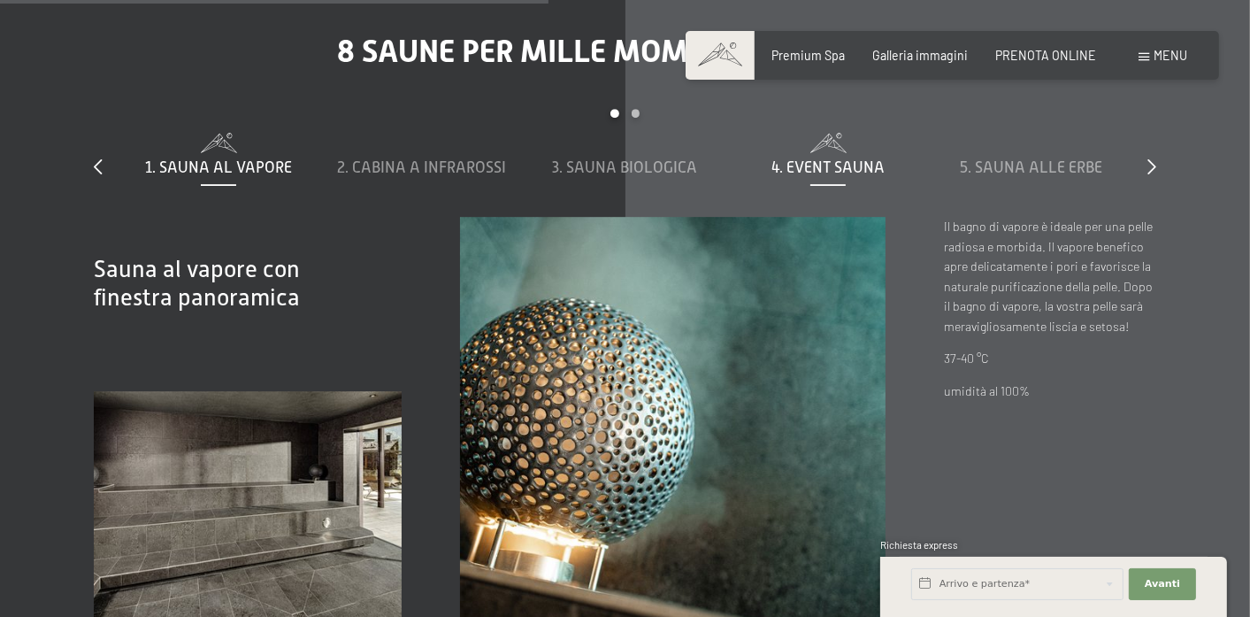
click at [827, 164] on span "4. Event Sauna" at bounding box center [828, 167] width 113 height 18
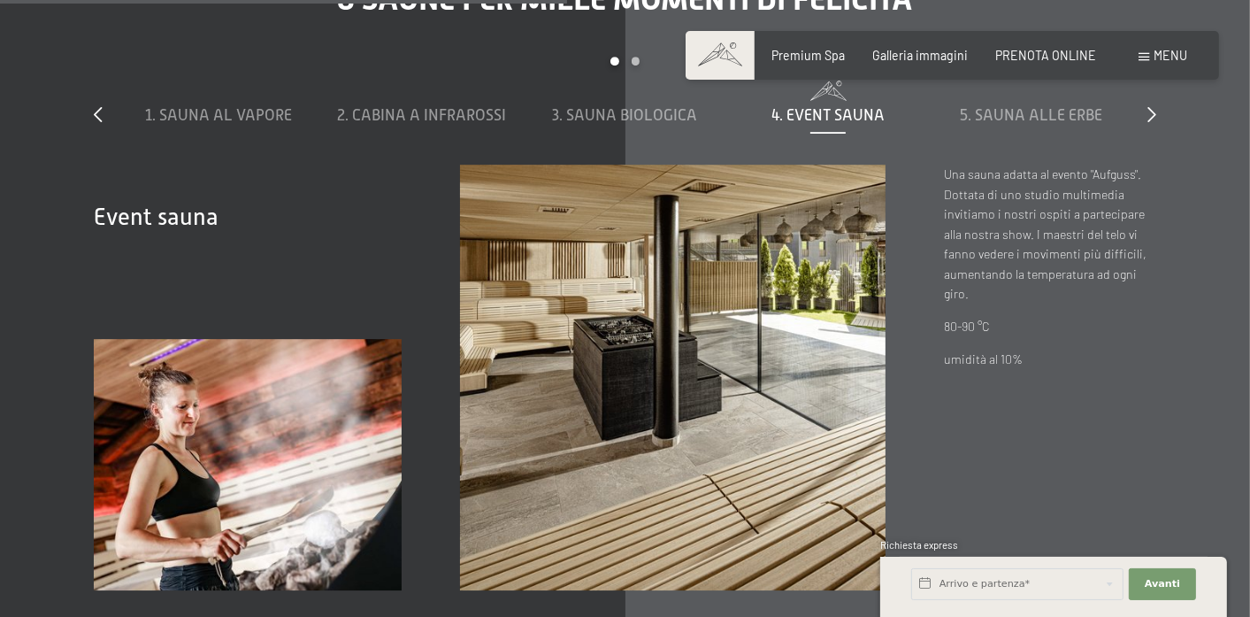
scroll to position [4746, 0]
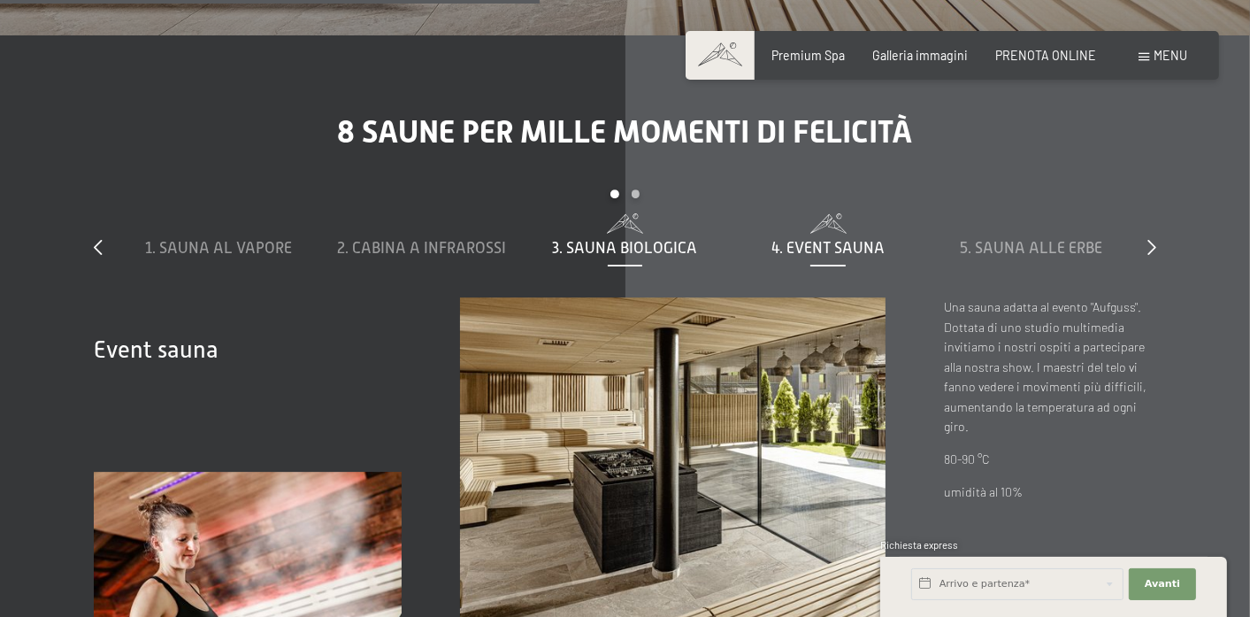
click at [648, 249] on span "3. Sauna biologica" at bounding box center [625, 248] width 145 height 18
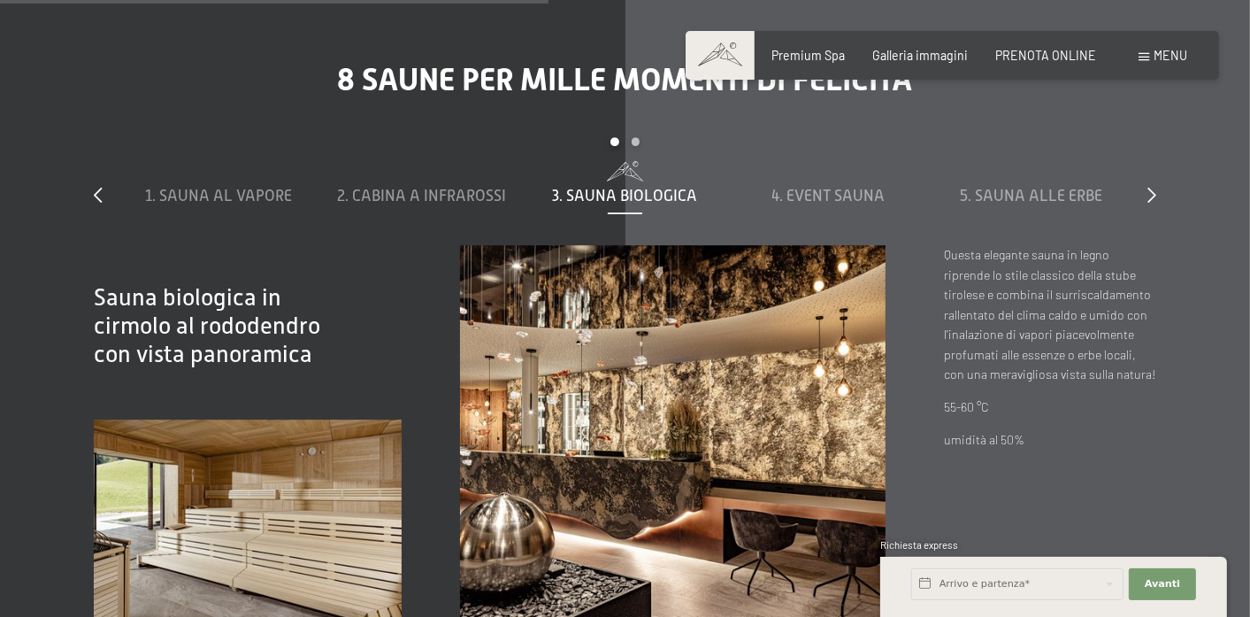
scroll to position [4827, 0]
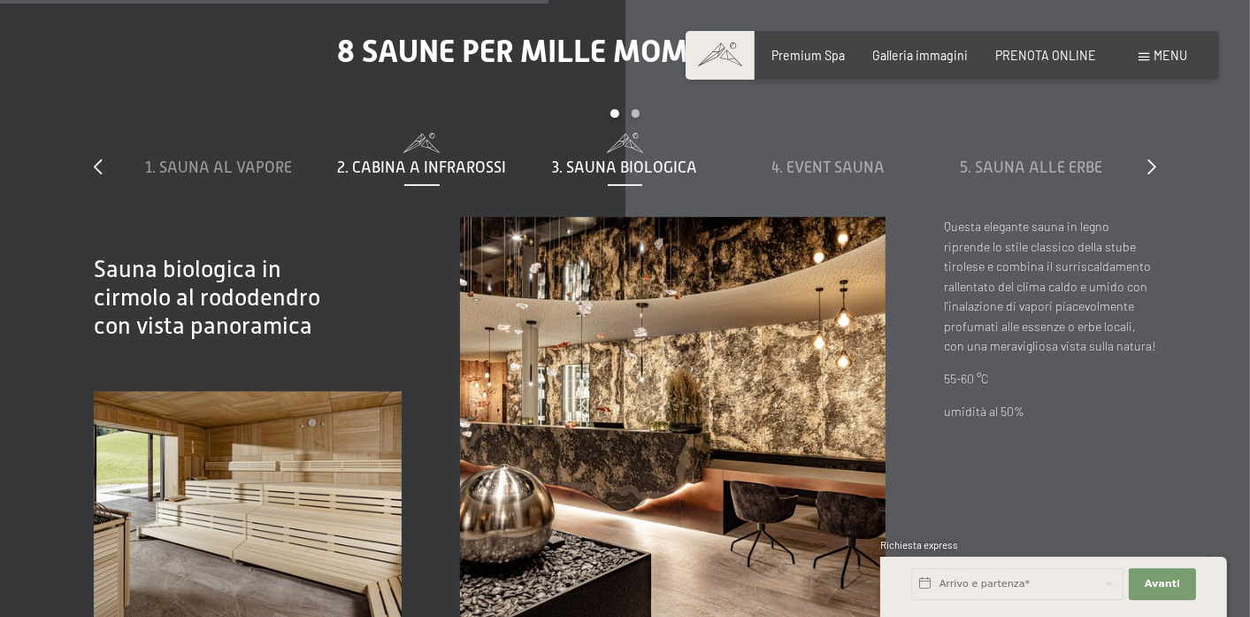
click at [420, 165] on span "2. Cabina a infrarossi" at bounding box center [421, 167] width 169 height 18
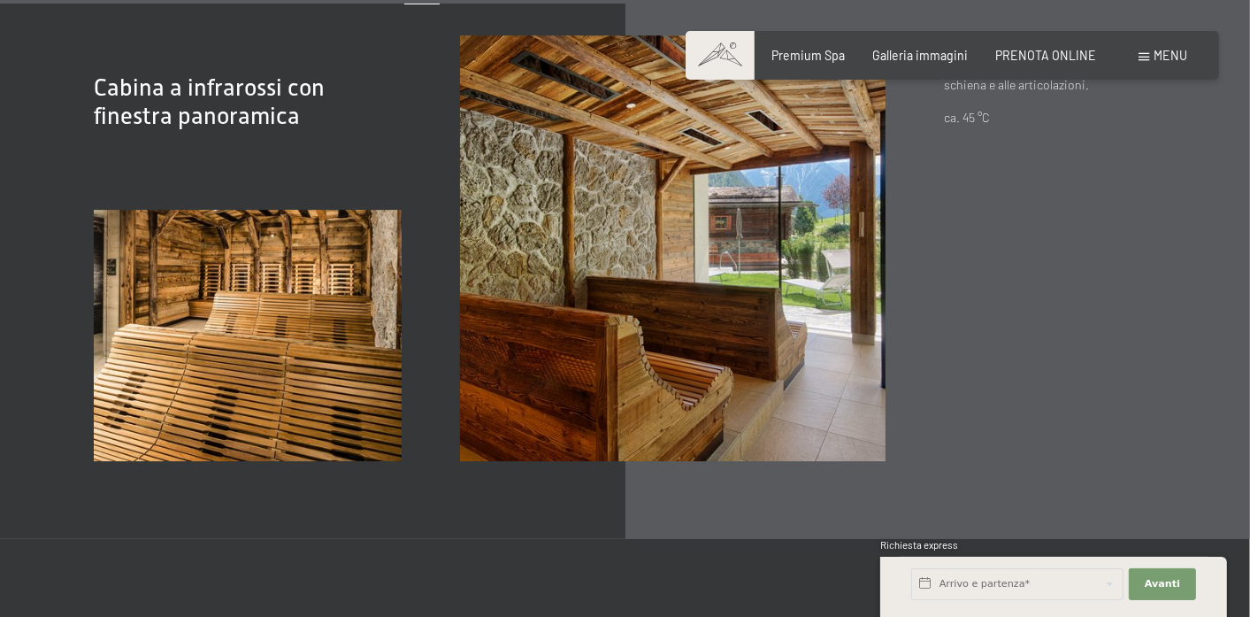
scroll to position [4746, 0]
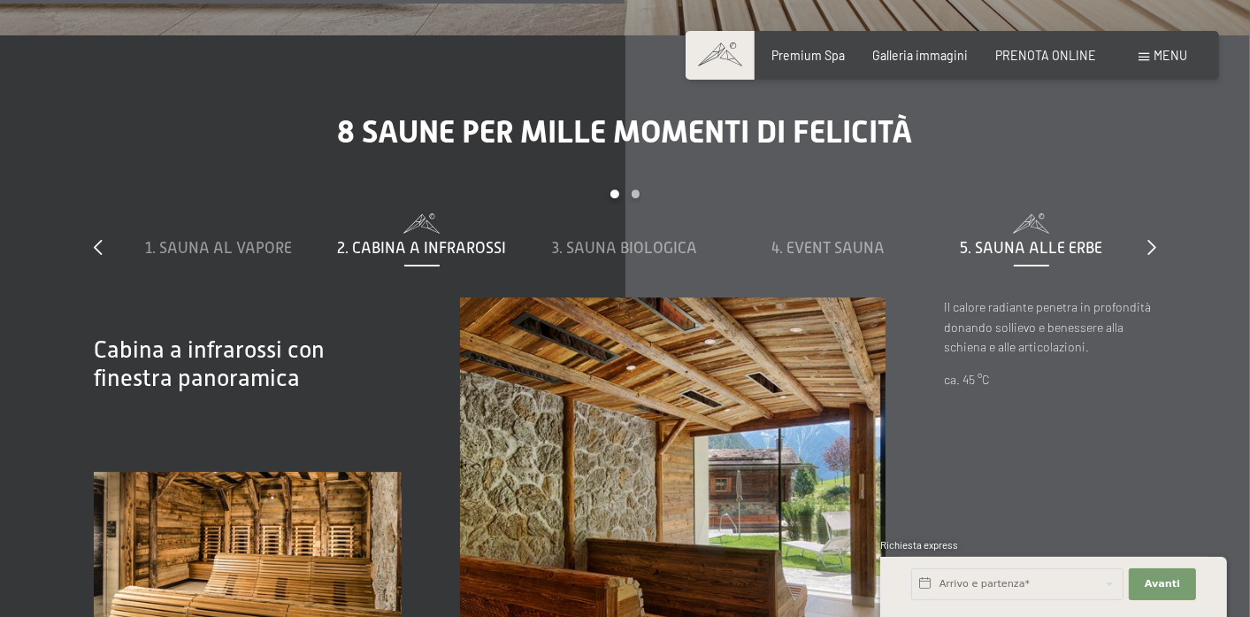
click at [988, 239] on span "5. Sauna alle erbe" at bounding box center [1031, 248] width 142 height 18
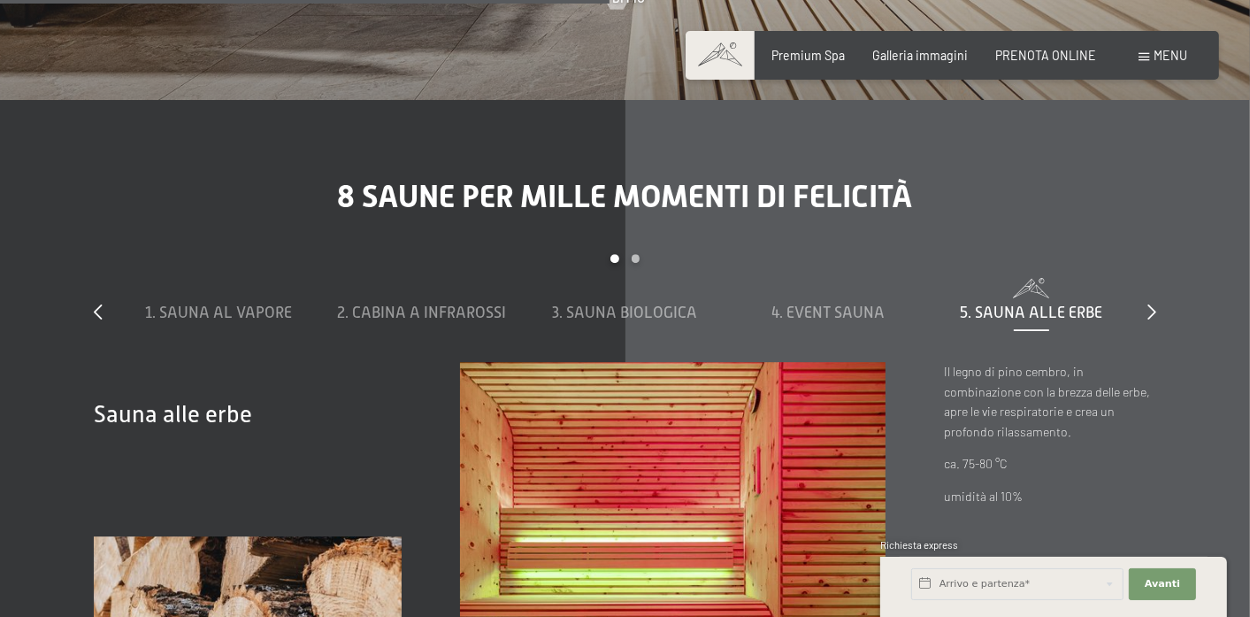
scroll to position [4586, 0]
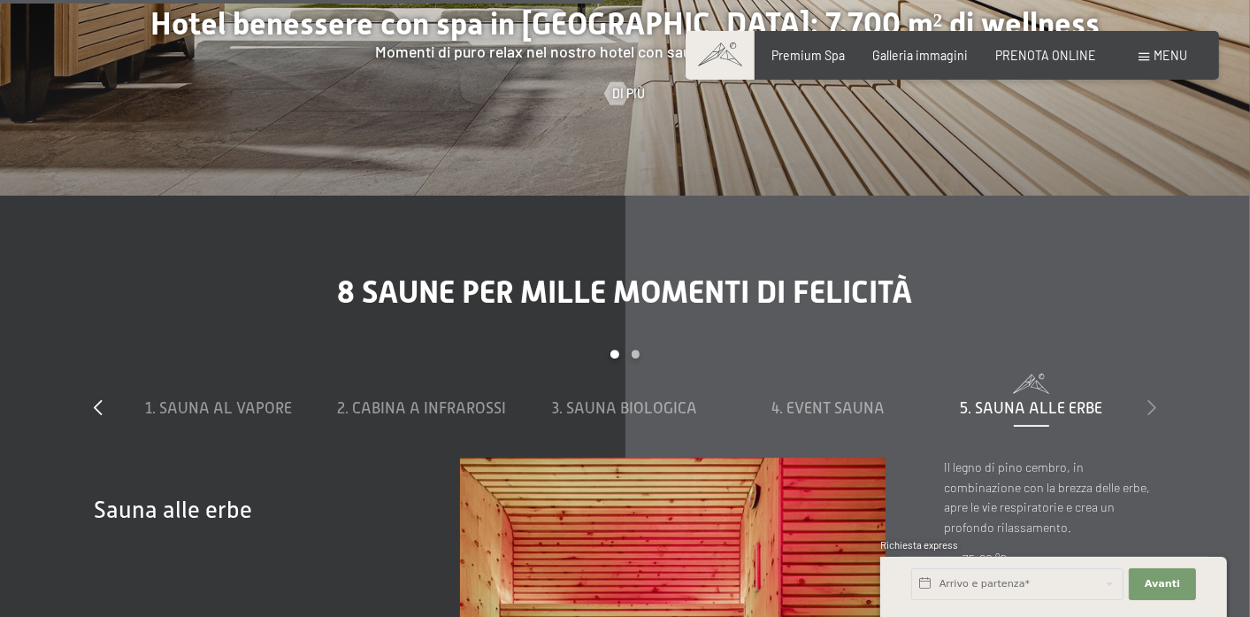
click at [1152, 406] on icon at bounding box center [1152, 407] width 9 height 16
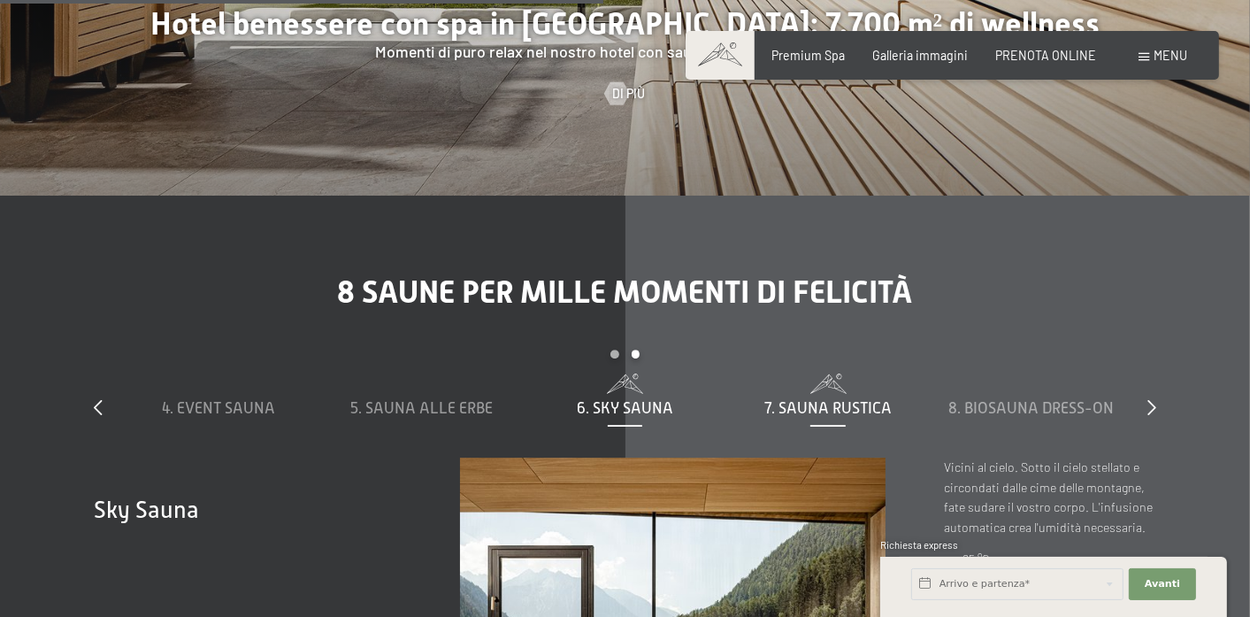
click at [855, 404] on span "7. Sauna rustica" at bounding box center [828, 408] width 127 height 18
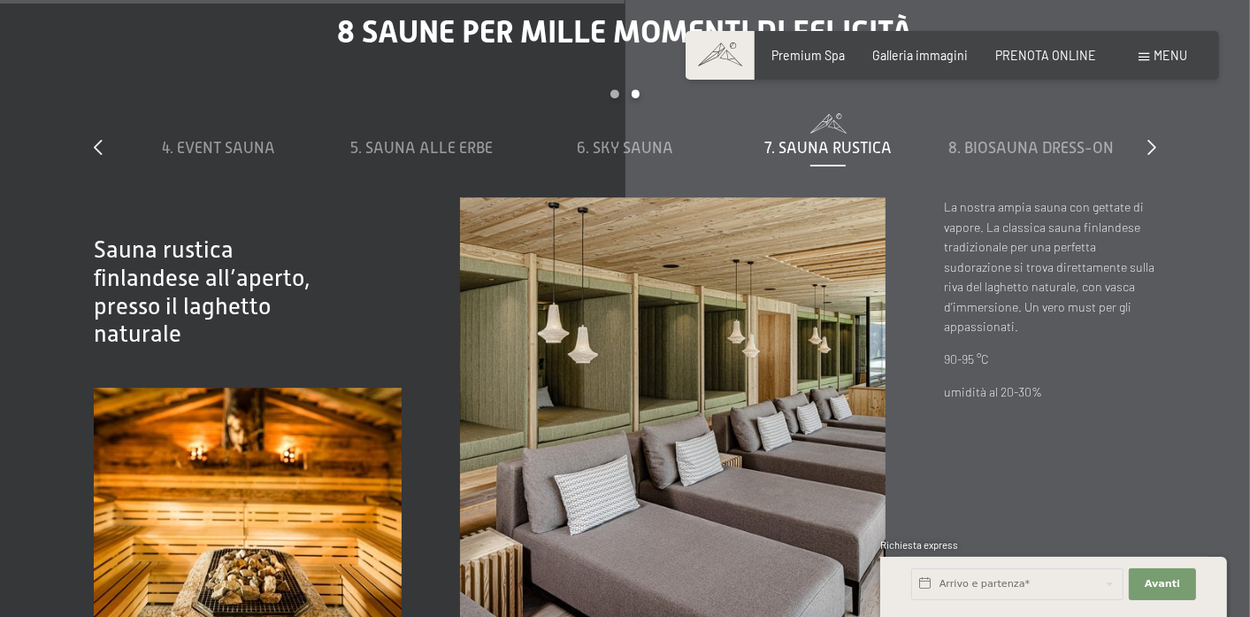
scroll to position [4746, 0]
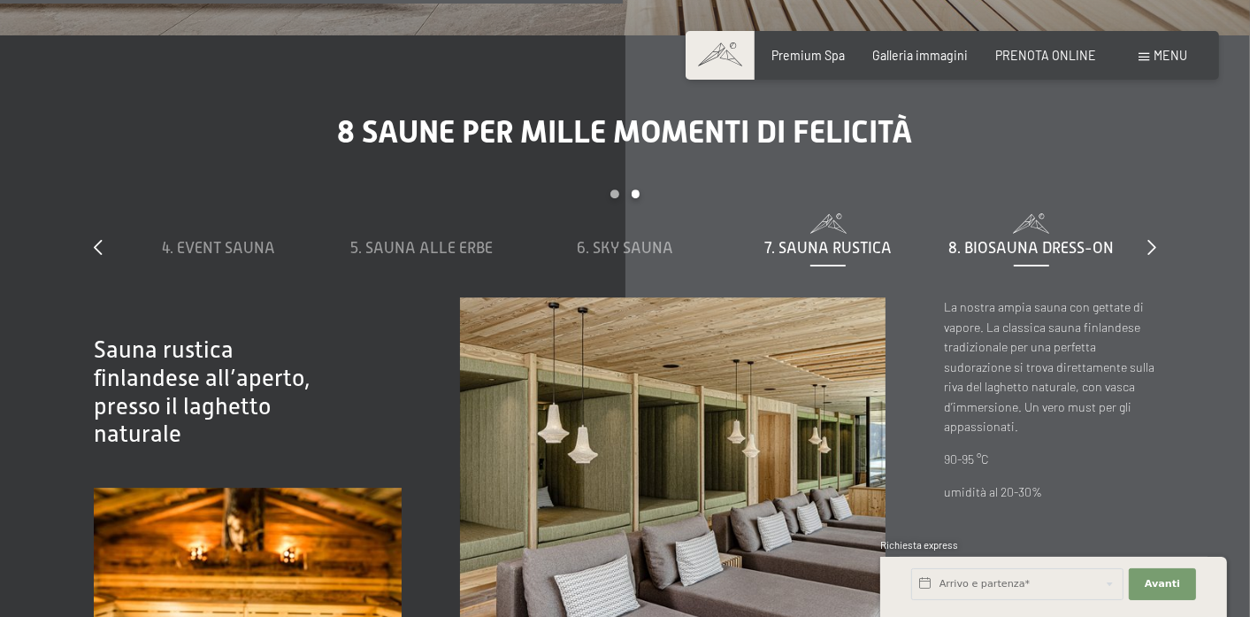
click at [974, 254] on span "8. Biosauna dress-on" at bounding box center [1031, 248] width 165 height 18
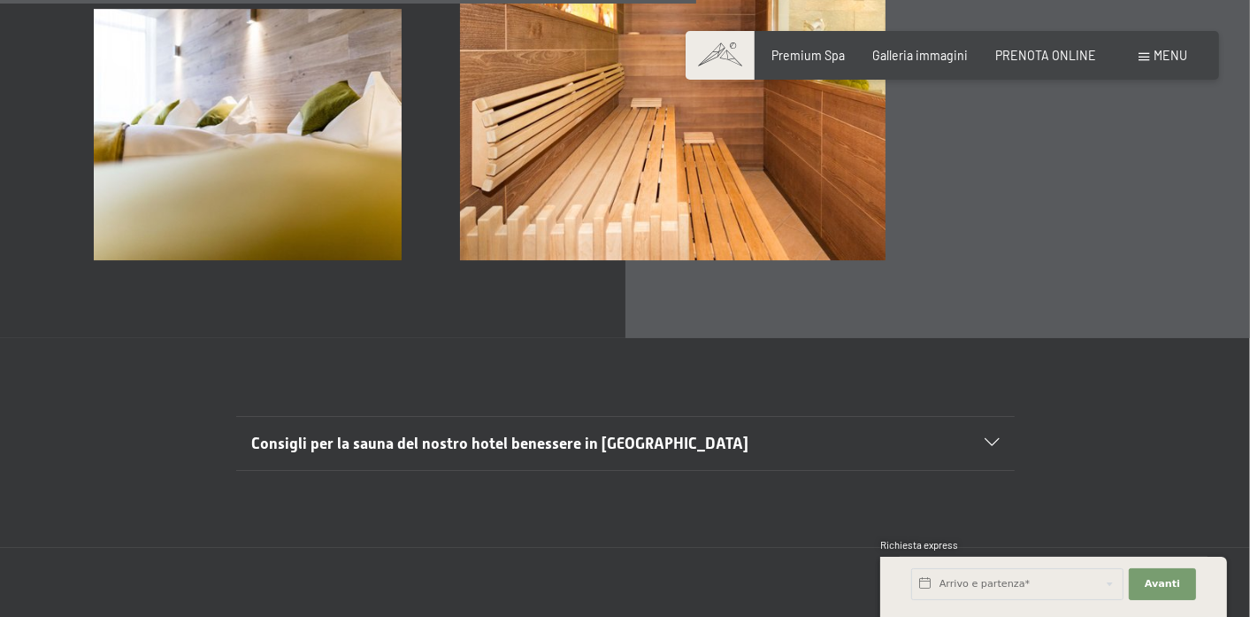
scroll to position [5309, 0]
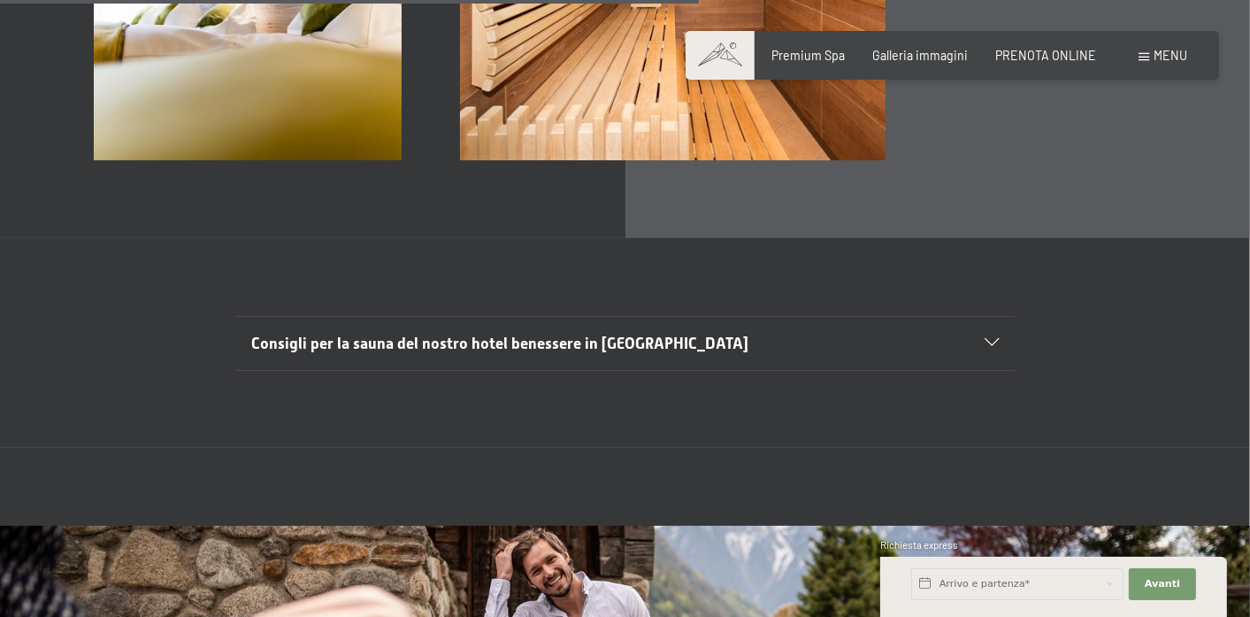
click at [992, 343] on icon at bounding box center [992, 343] width 14 height 8
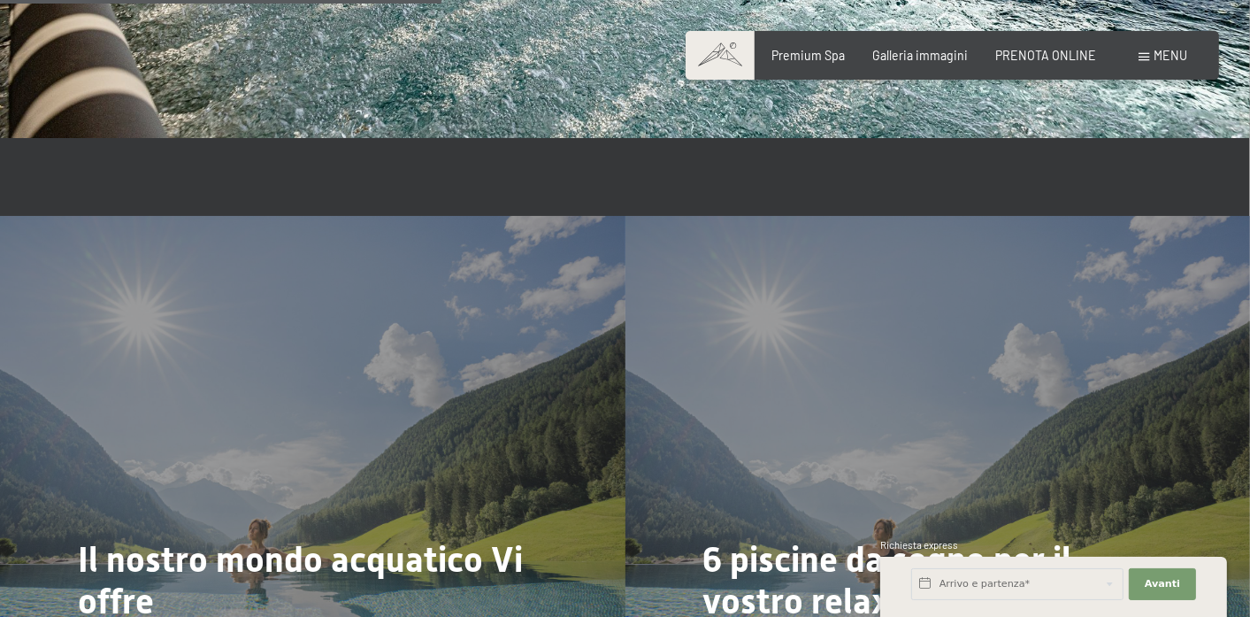
scroll to position [3378, 0]
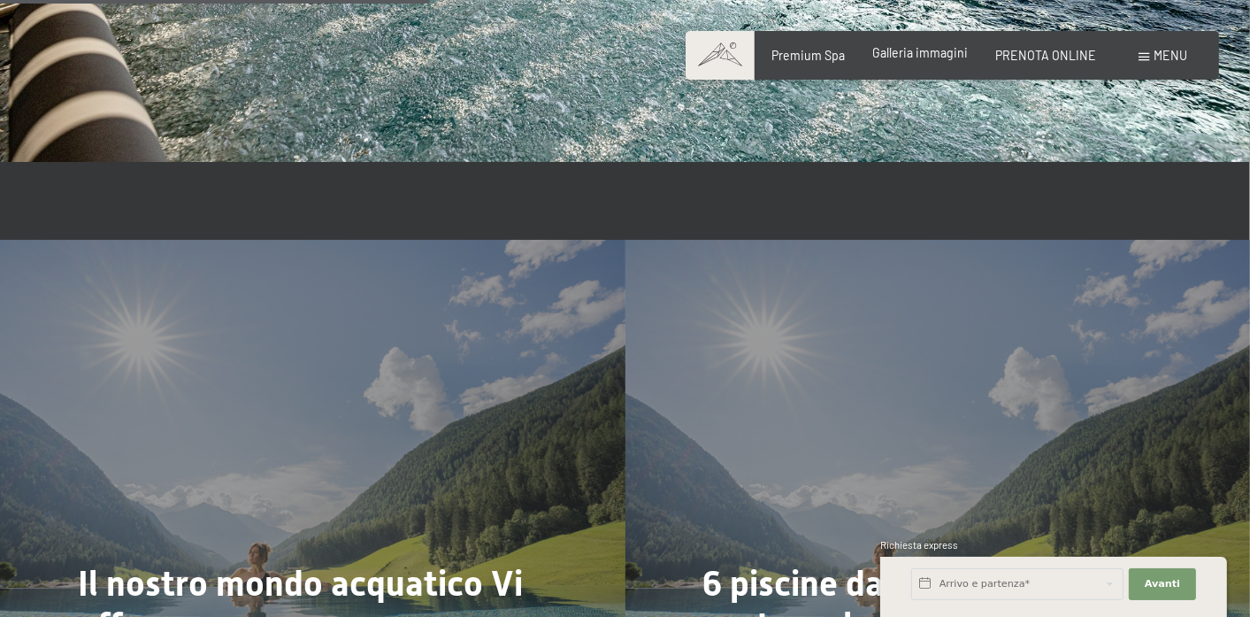
click at [890, 58] on span "Galleria immagini" at bounding box center [921, 52] width 96 height 15
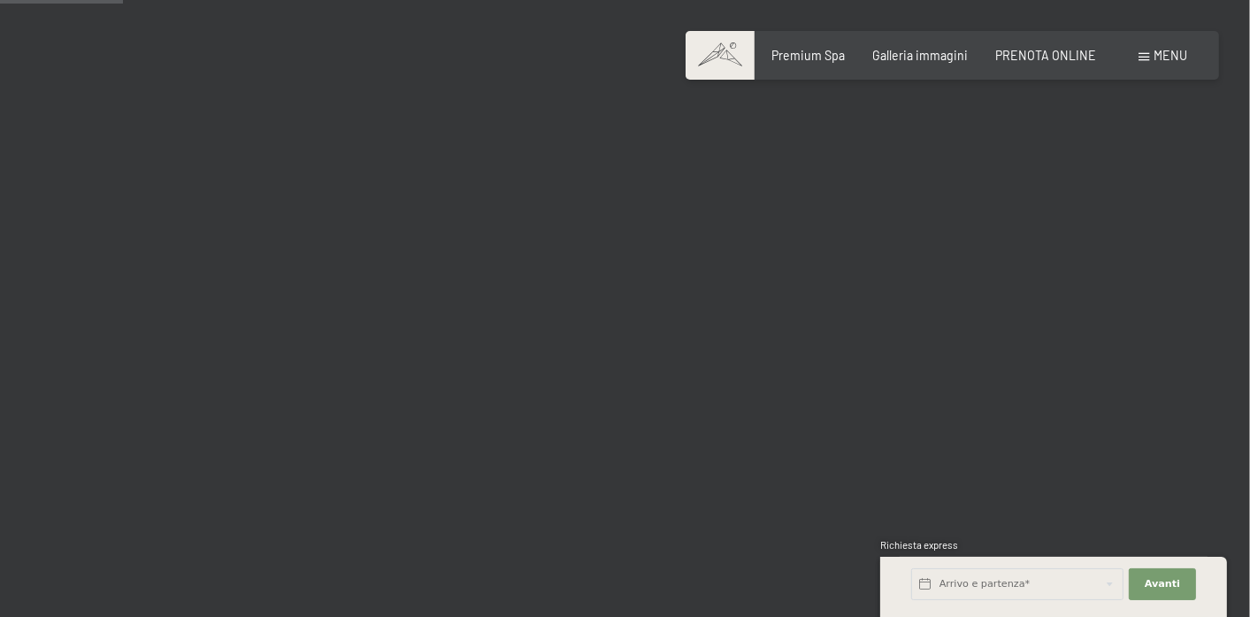
scroll to position [1769, 0]
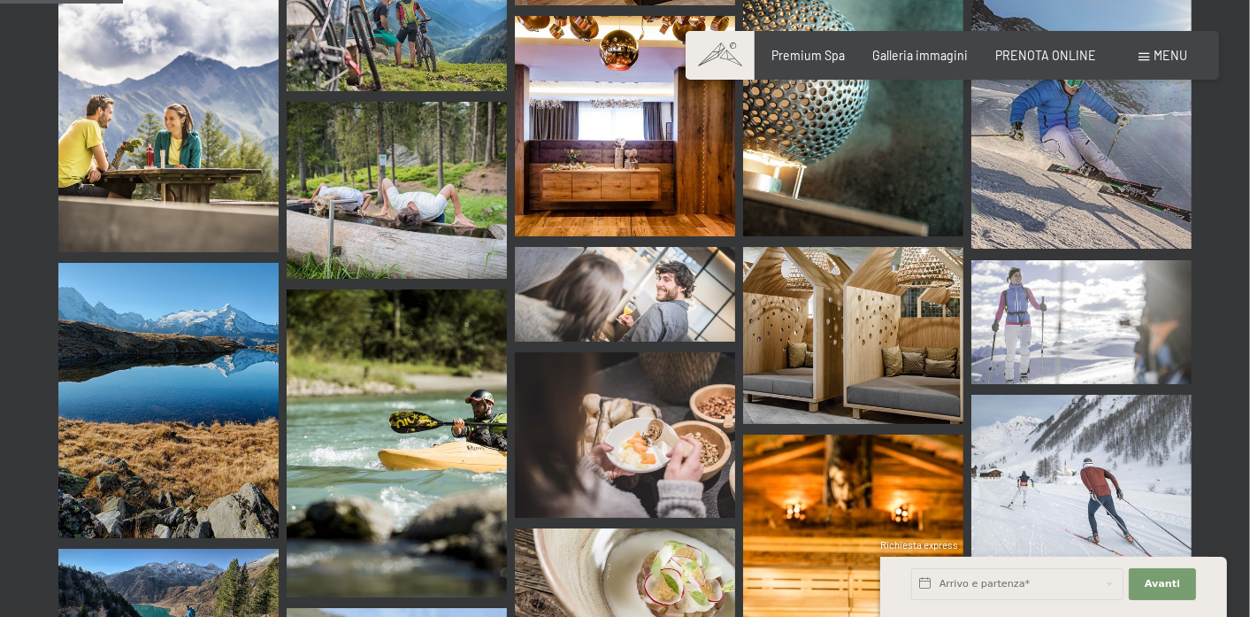
click at [1183, 53] on span "Menu" at bounding box center [1172, 55] width 34 height 15
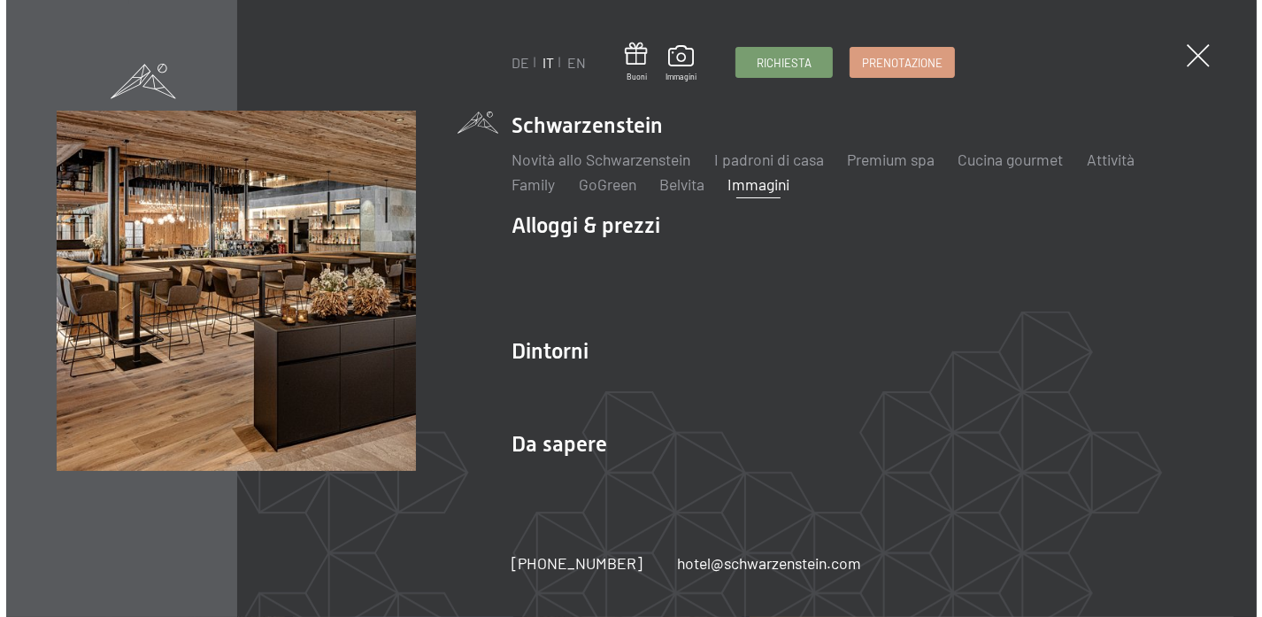
scroll to position [1780, 0]
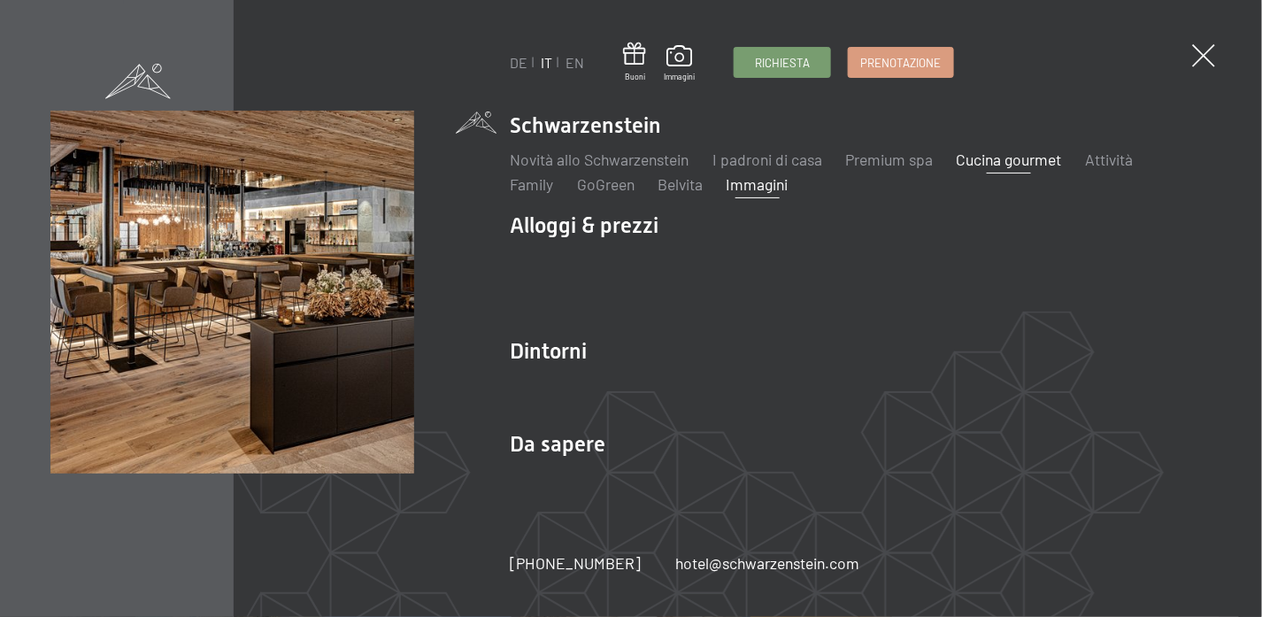
click at [1044, 153] on link "Cucina gourmet" at bounding box center [1009, 159] width 105 height 19
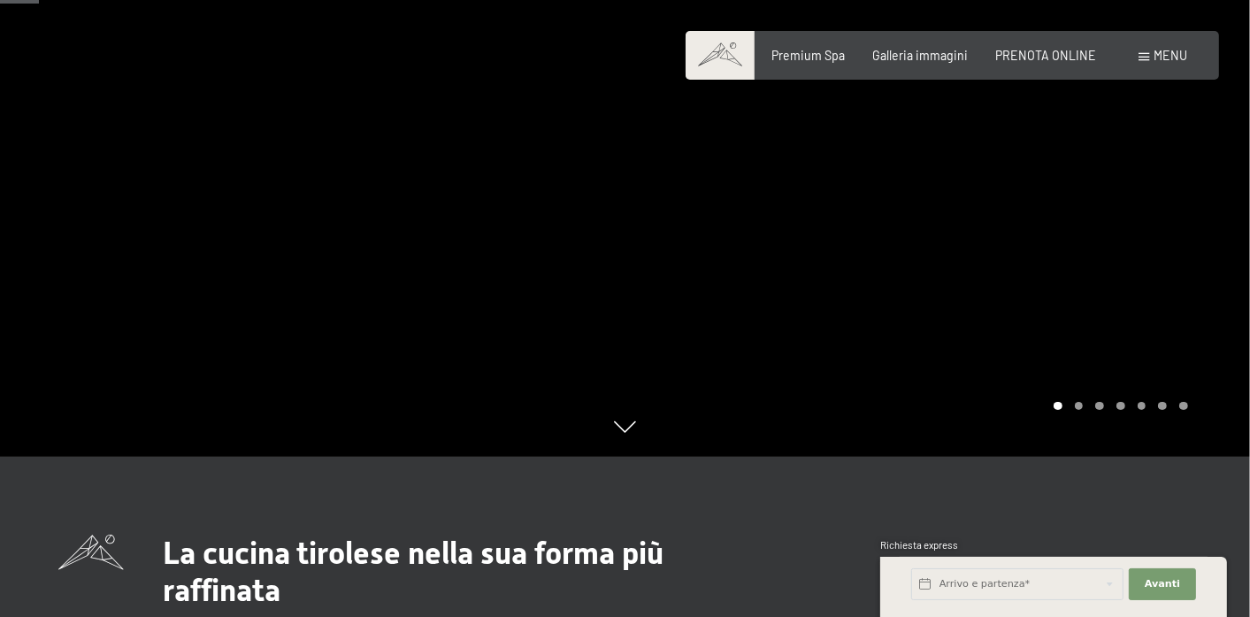
scroll to position [80, 0]
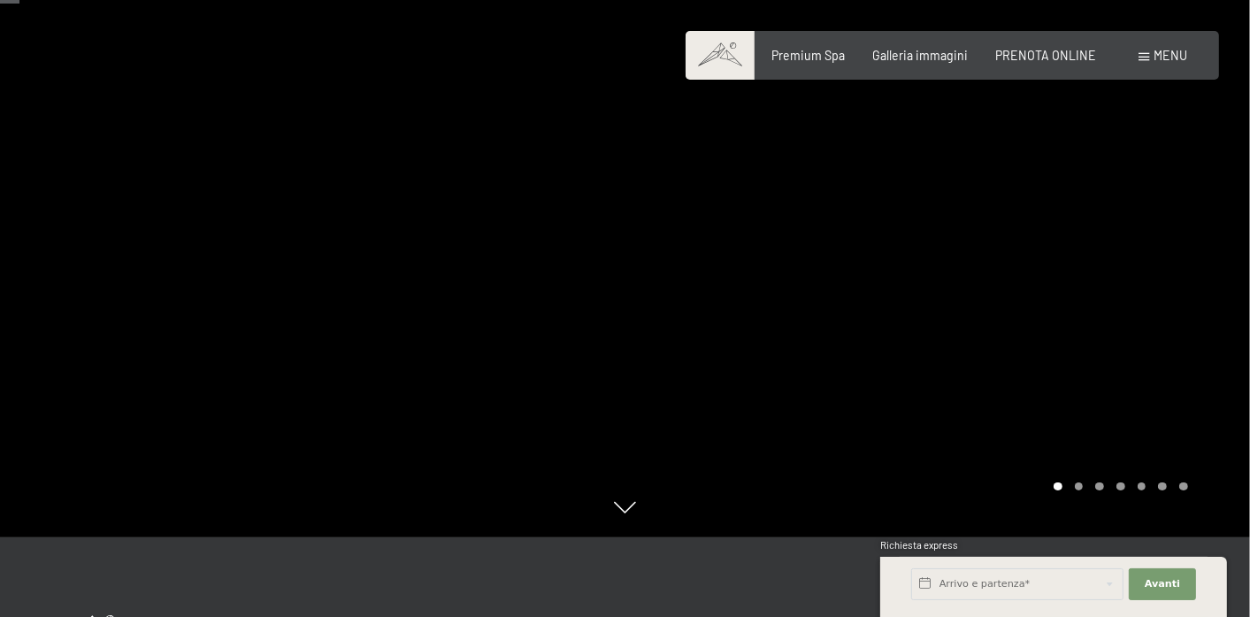
click at [1079, 486] on div "Carousel Page 2" at bounding box center [1079, 486] width 9 height 9
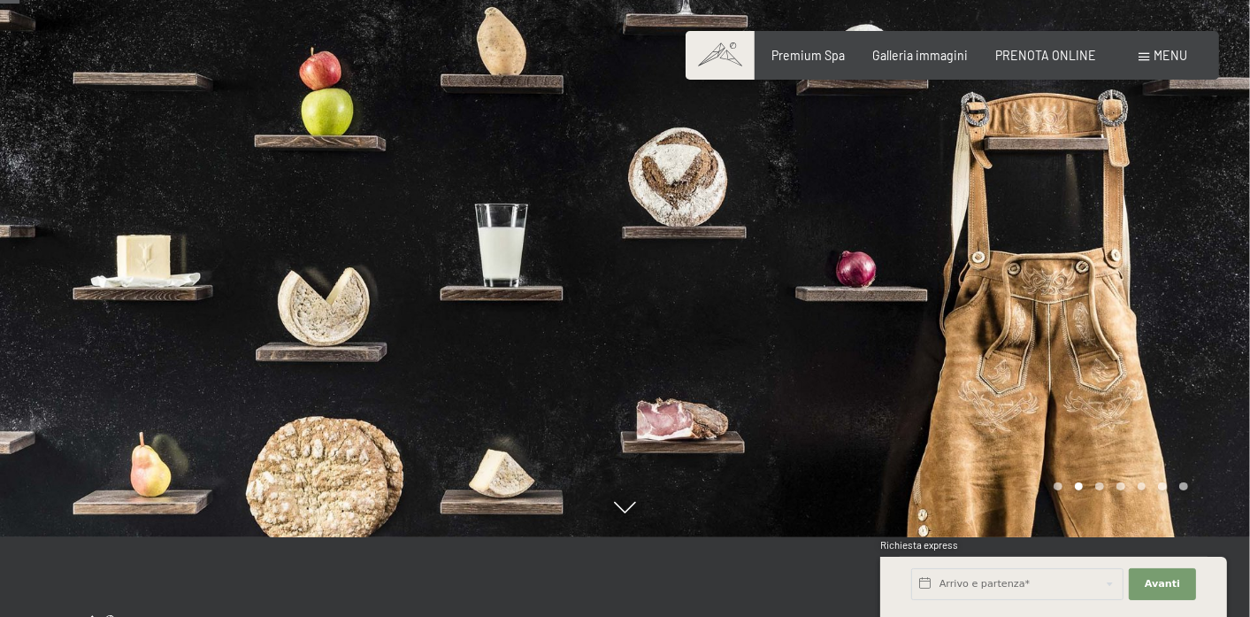
click at [1099, 485] on div "Carousel Page 3" at bounding box center [1100, 486] width 9 height 9
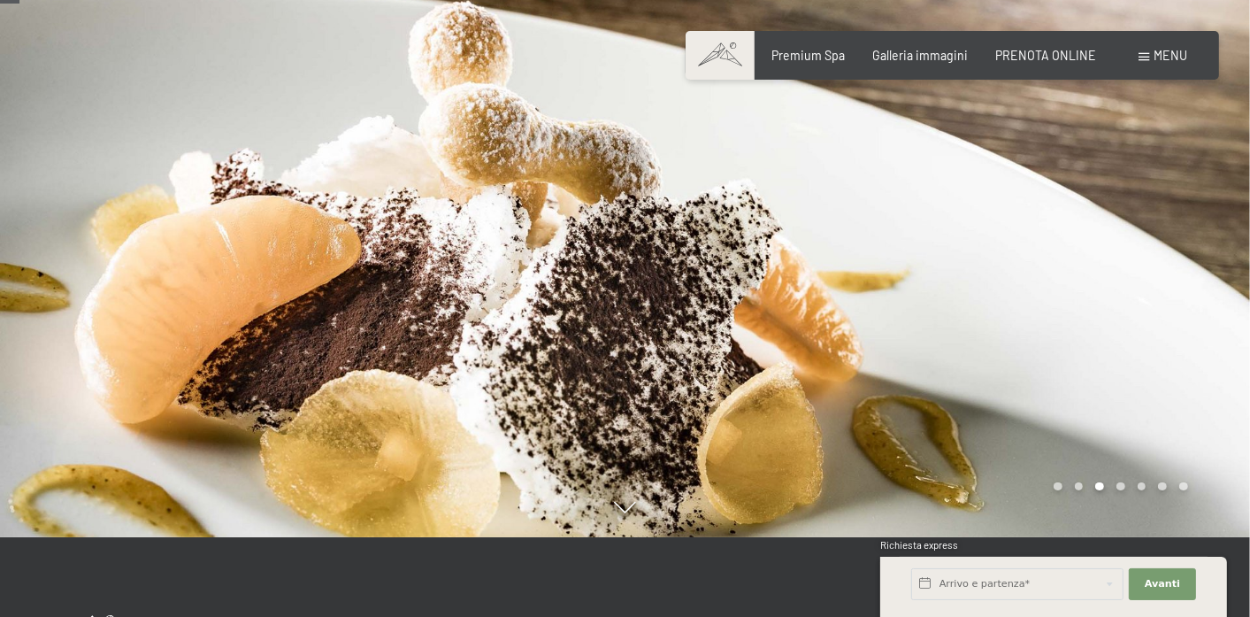
click at [1123, 488] on div "Carousel Page 4" at bounding box center [1121, 486] width 9 height 9
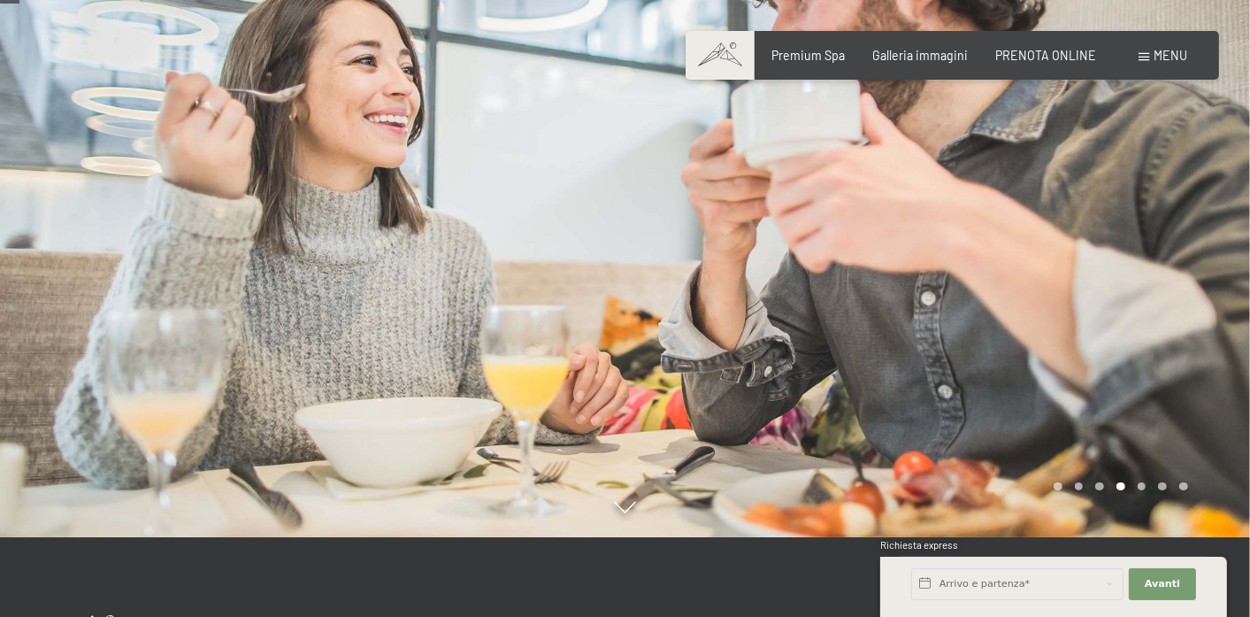
click at [1139, 489] on div "Carousel Page 5" at bounding box center [1142, 486] width 9 height 9
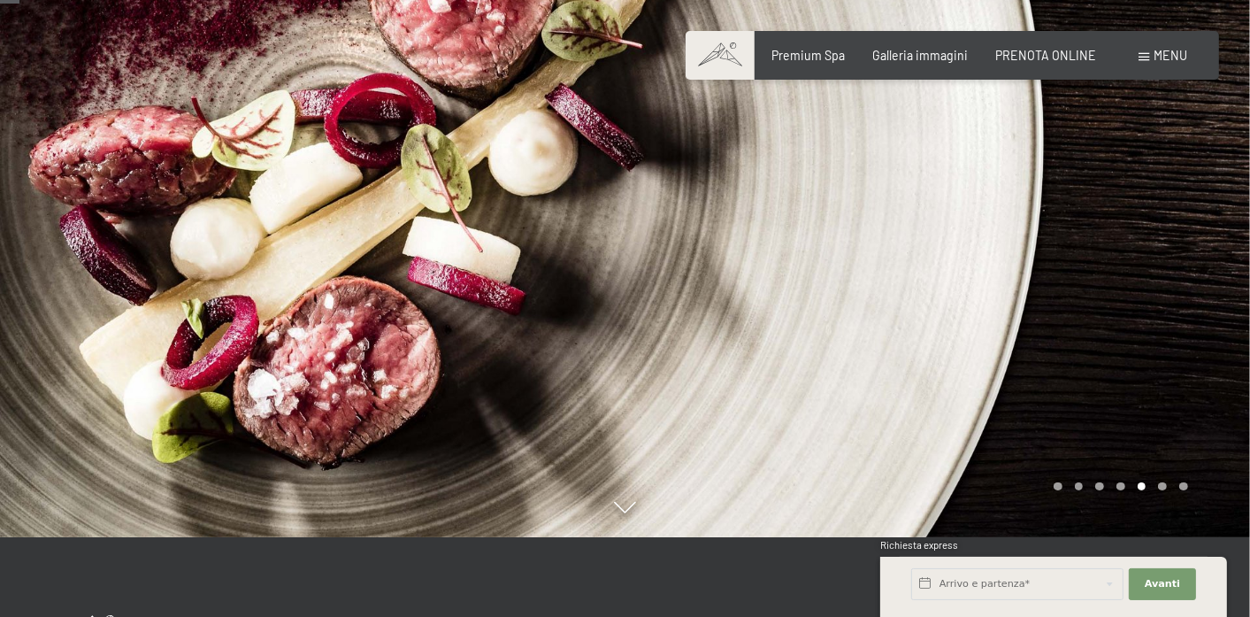
click at [1158, 486] on div "Carousel Page 6" at bounding box center [1162, 486] width 9 height 9
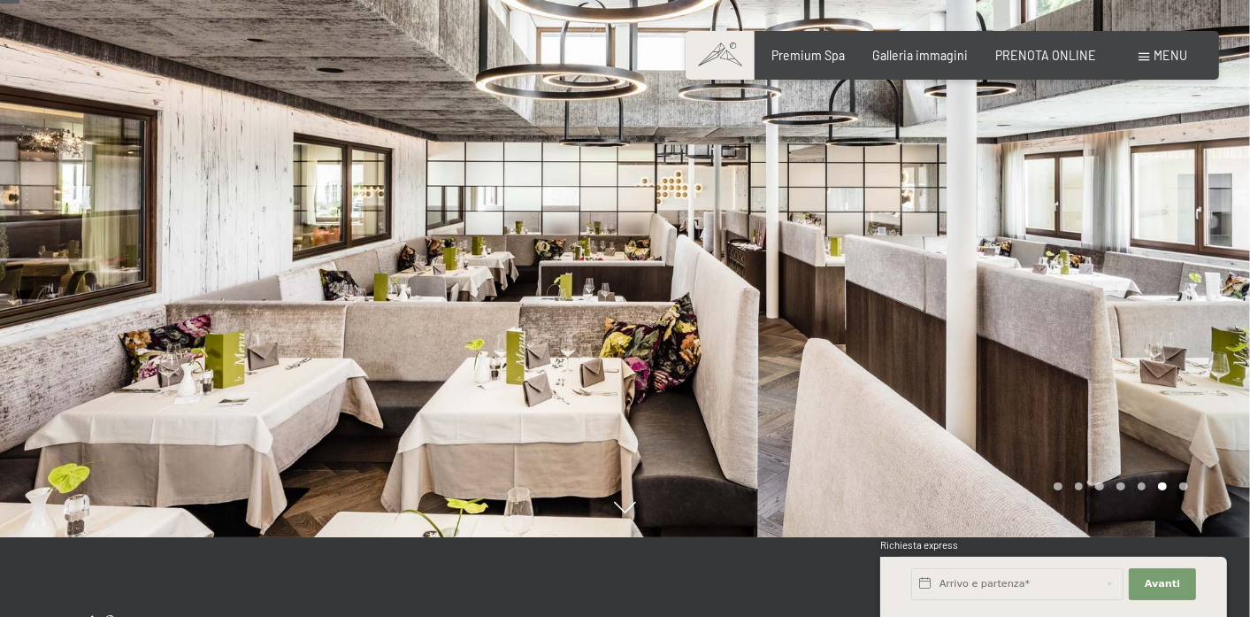
click at [1184, 486] on div "Carousel Page 7" at bounding box center [1184, 486] width 9 height 9
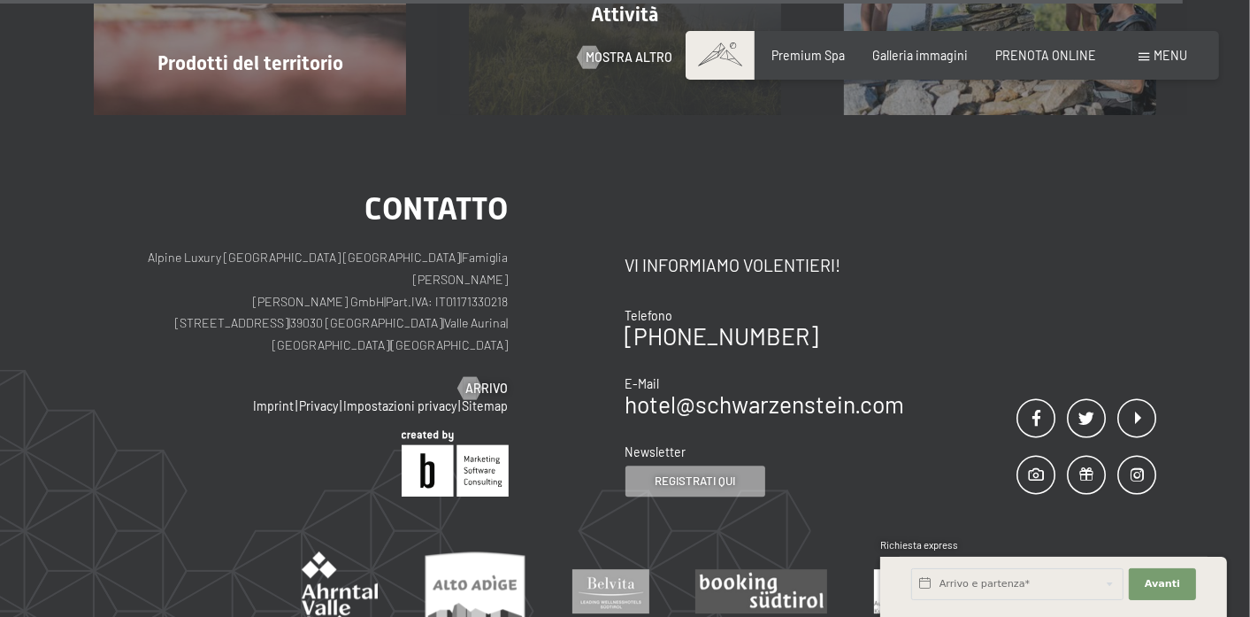
scroll to position [4505, 0]
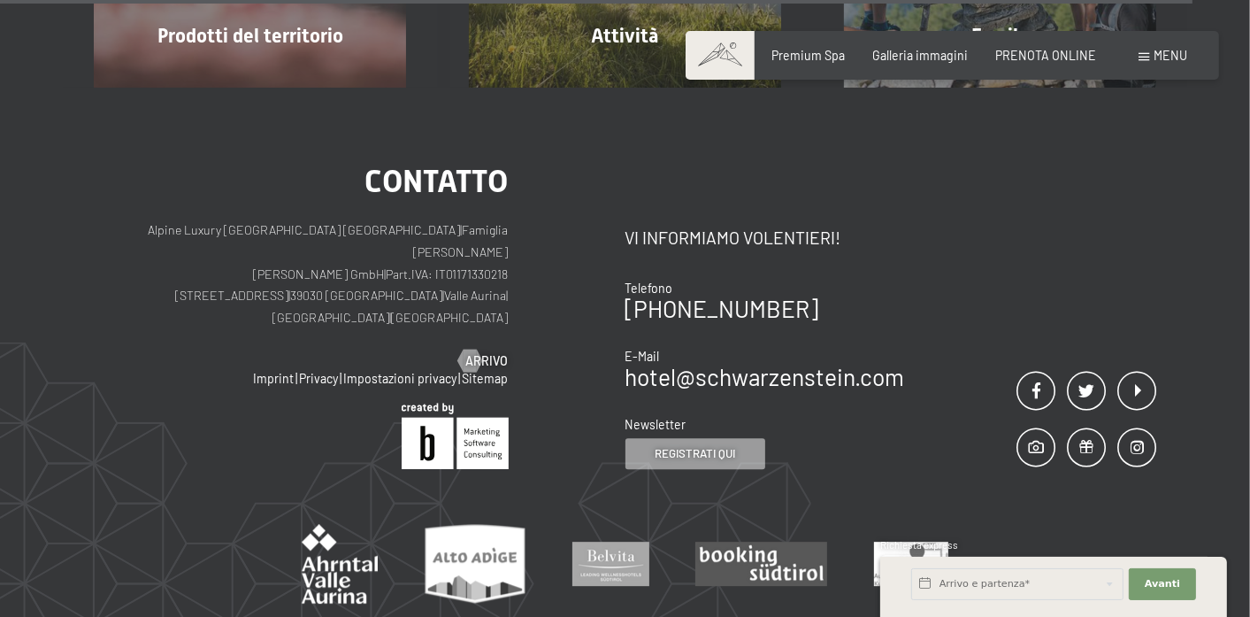
click at [1172, 57] on span "Menu" at bounding box center [1172, 55] width 34 height 15
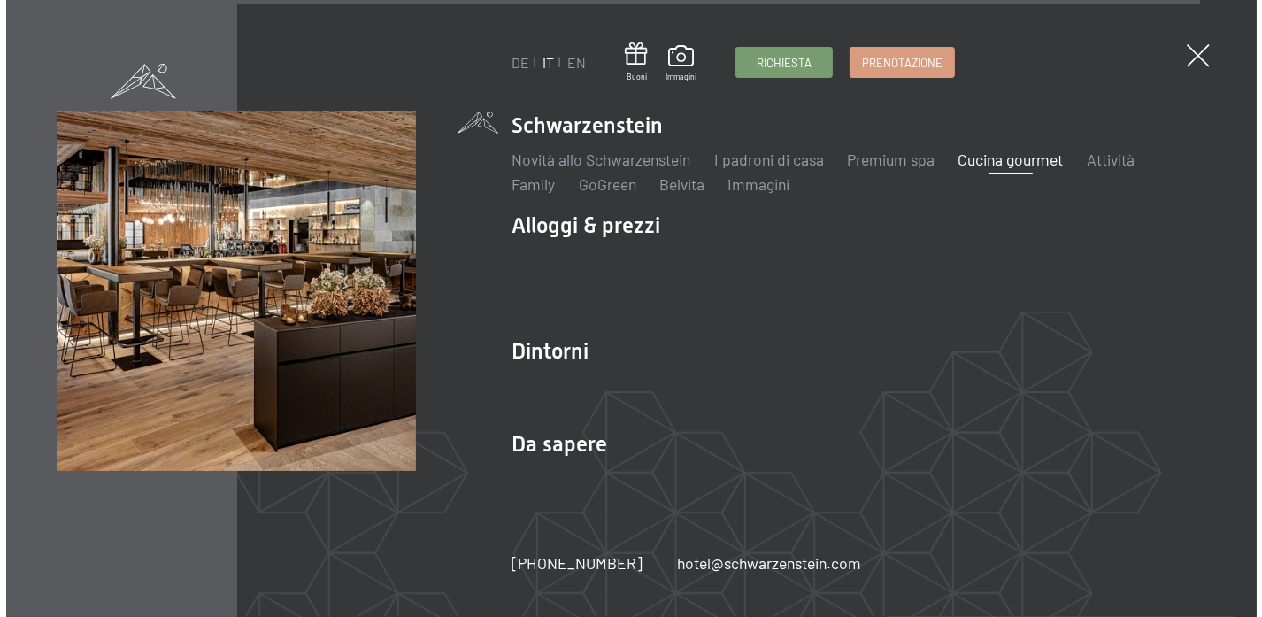
scroll to position [4520, 0]
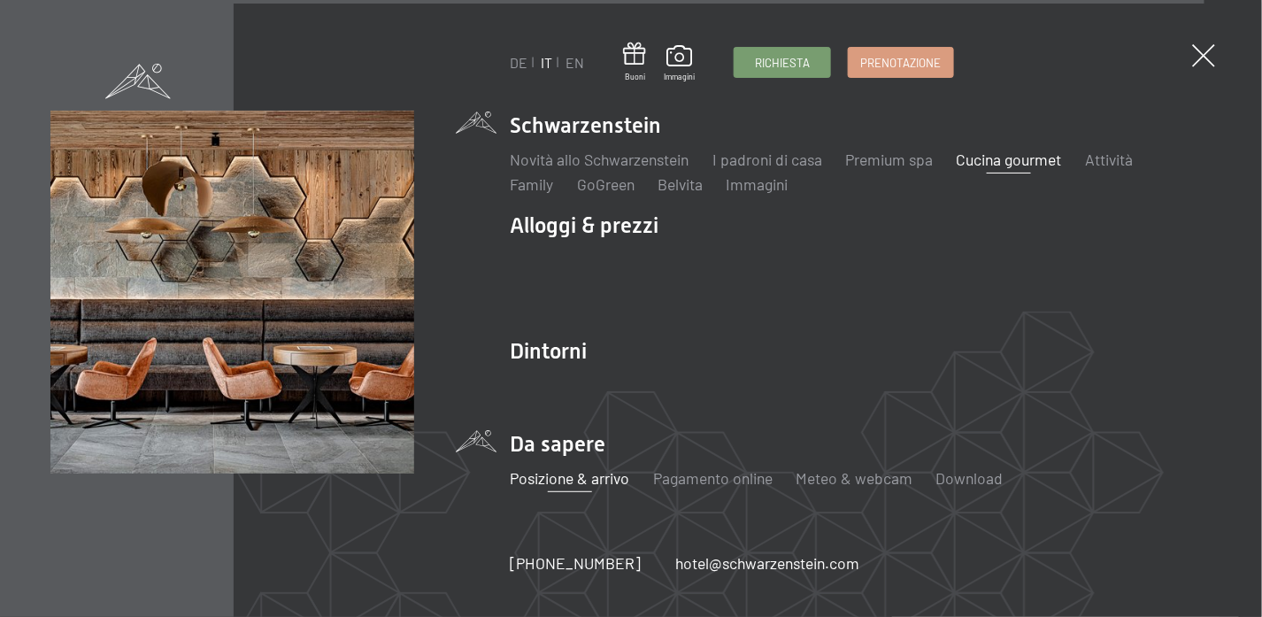
click at [580, 477] on link "Posizione & arrivo" at bounding box center [570, 477] width 119 height 19
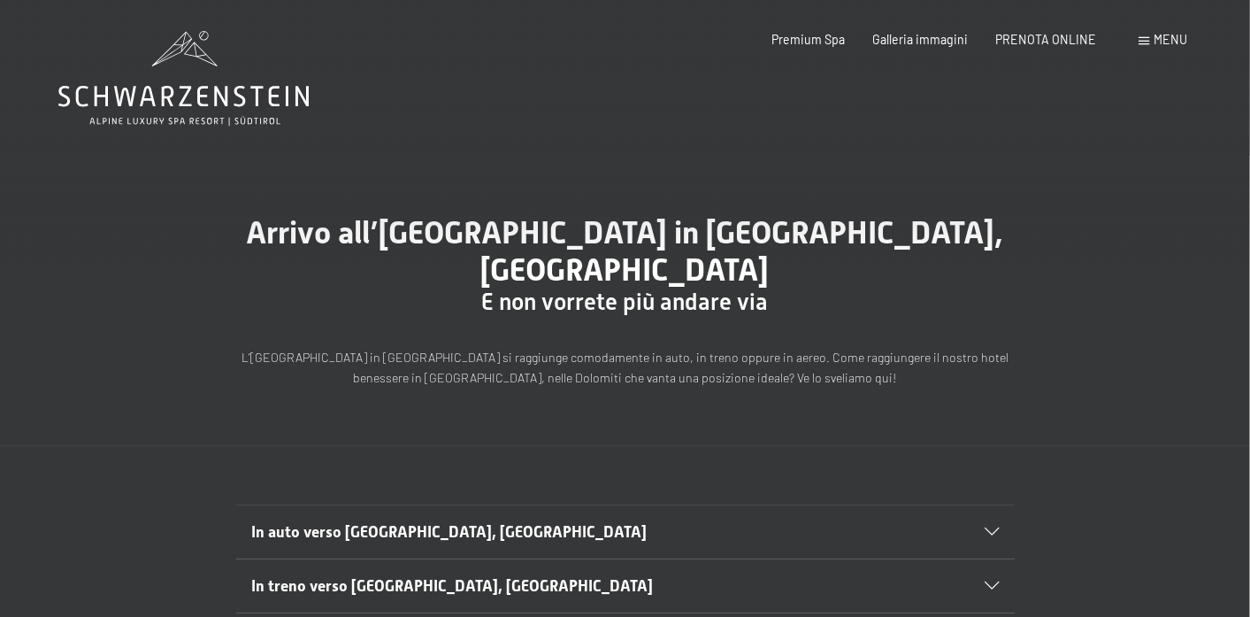
click at [986, 528] on icon at bounding box center [992, 532] width 14 height 8
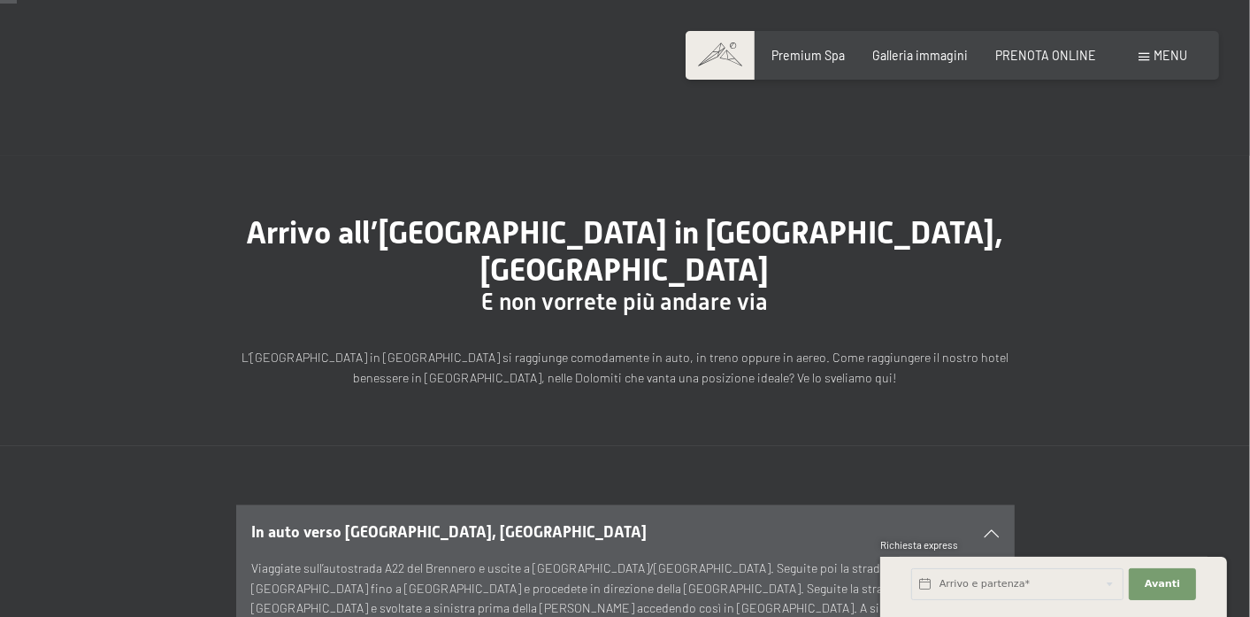
scroll to position [241, 0]
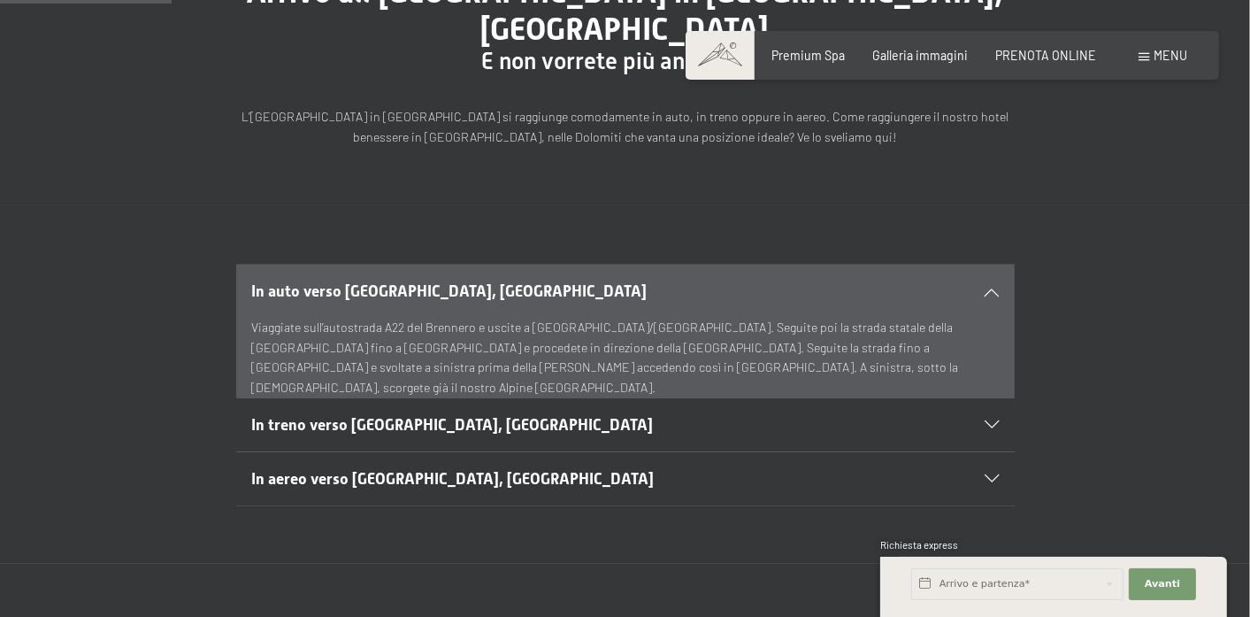
click at [990, 288] on icon at bounding box center [992, 292] width 14 height 8
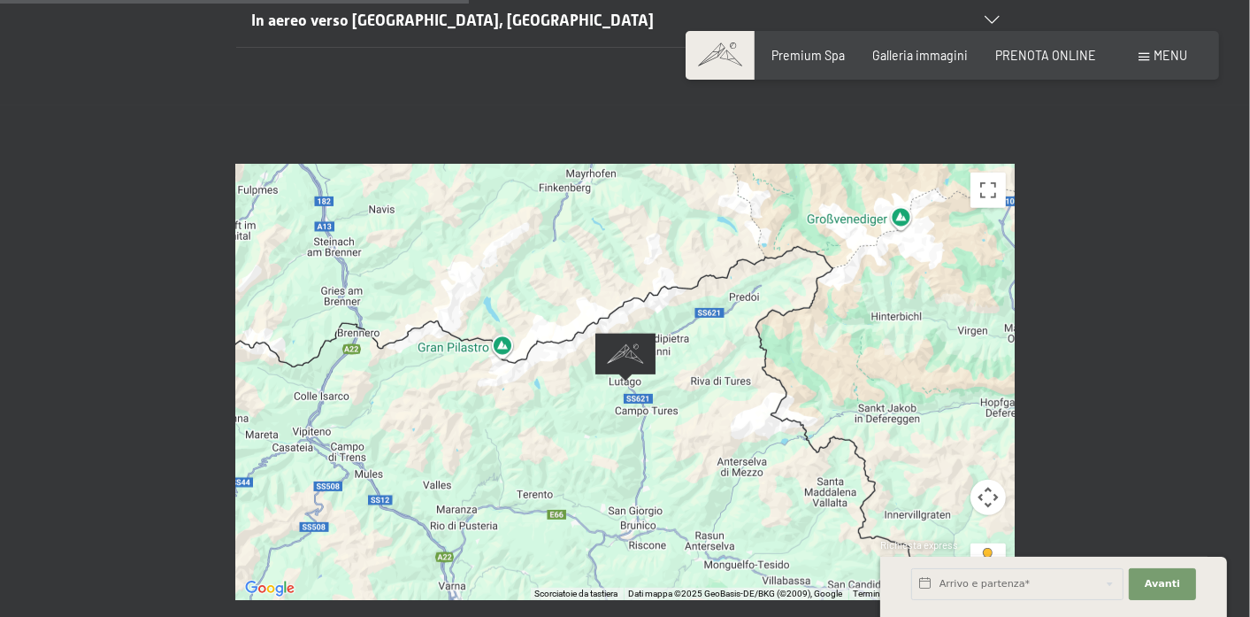
scroll to position [643, 0]
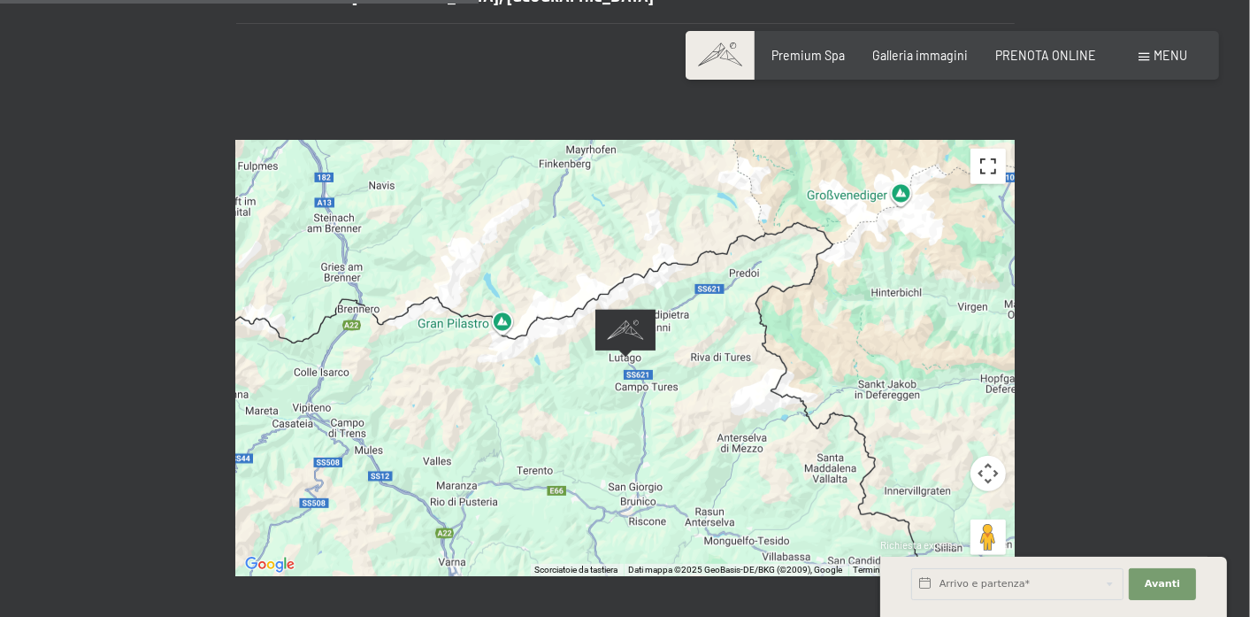
click at [985, 149] on button "Attiva/disattiva vista schermo intero" at bounding box center [988, 166] width 35 height 35
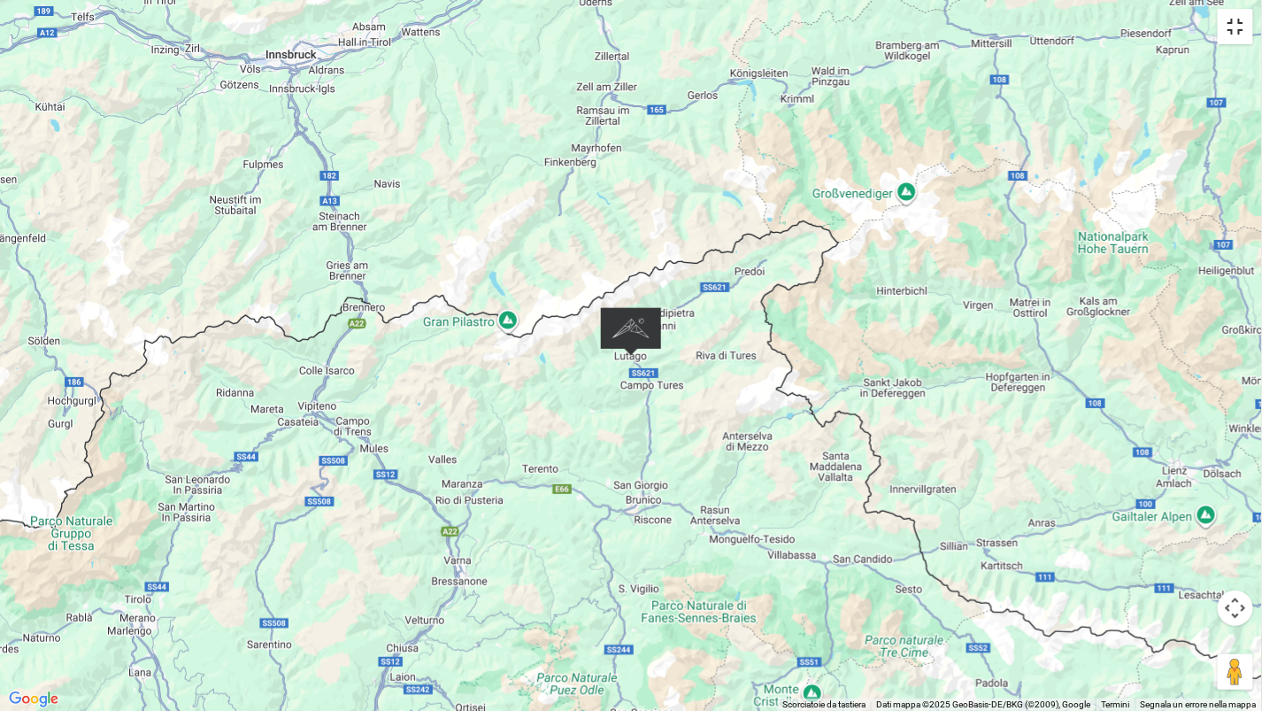
click at [1231, 32] on button "Attiva/disattiva vista schermo intero" at bounding box center [1235, 26] width 35 height 35
